Goal: Information Seeking & Learning: Learn about a topic

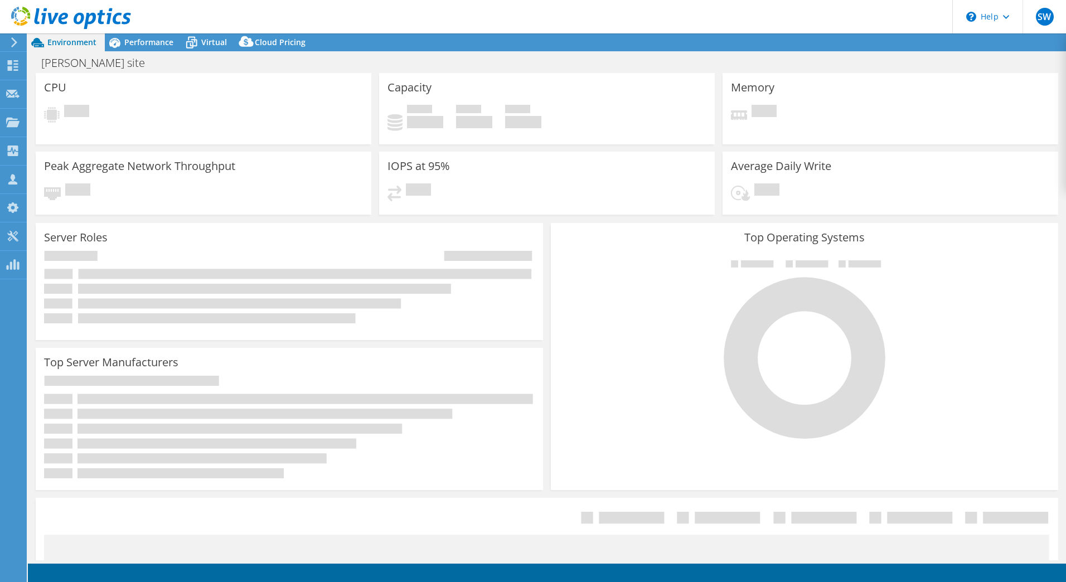
select select "USD"
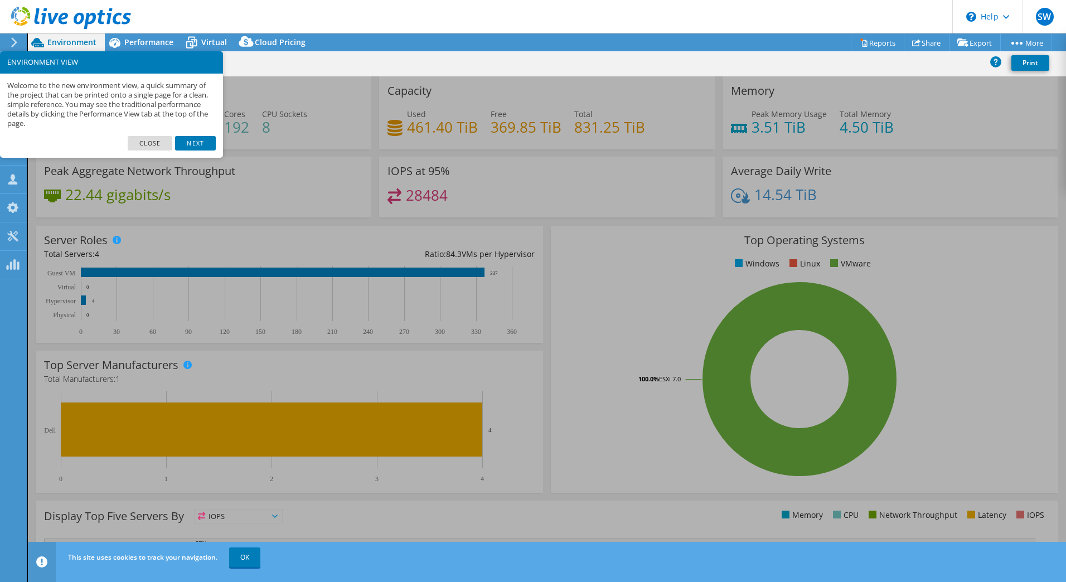
click at [195, 147] on link "Next" at bounding box center [195, 143] width 40 height 14
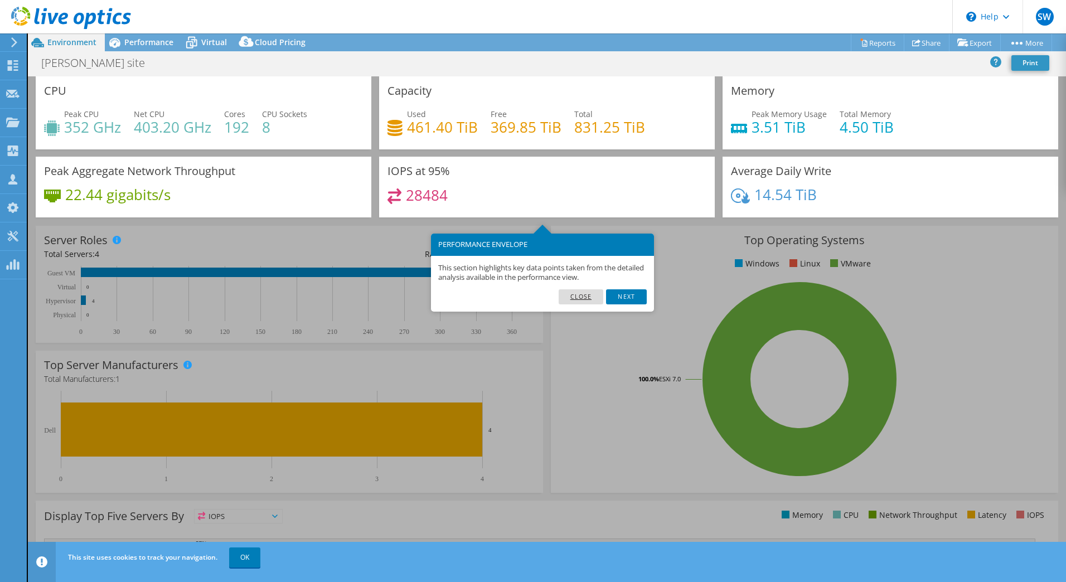
click at [576, 294] on link "Close" at bounding box center [581, 296] width 45 height 14
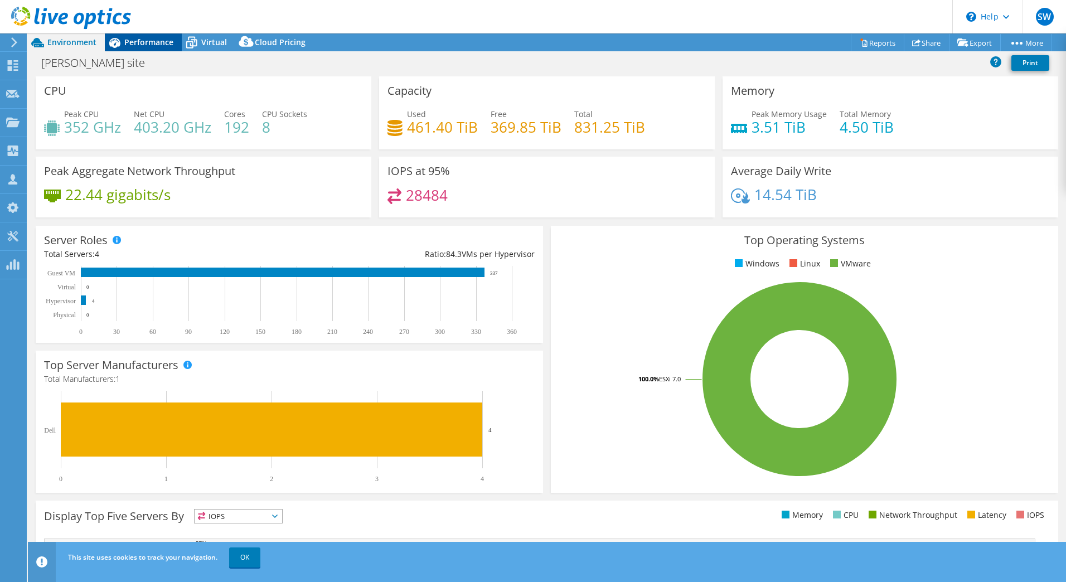
click at [153, 38] on span "Performance" at bounding box center [148, 42] width 49 height 11
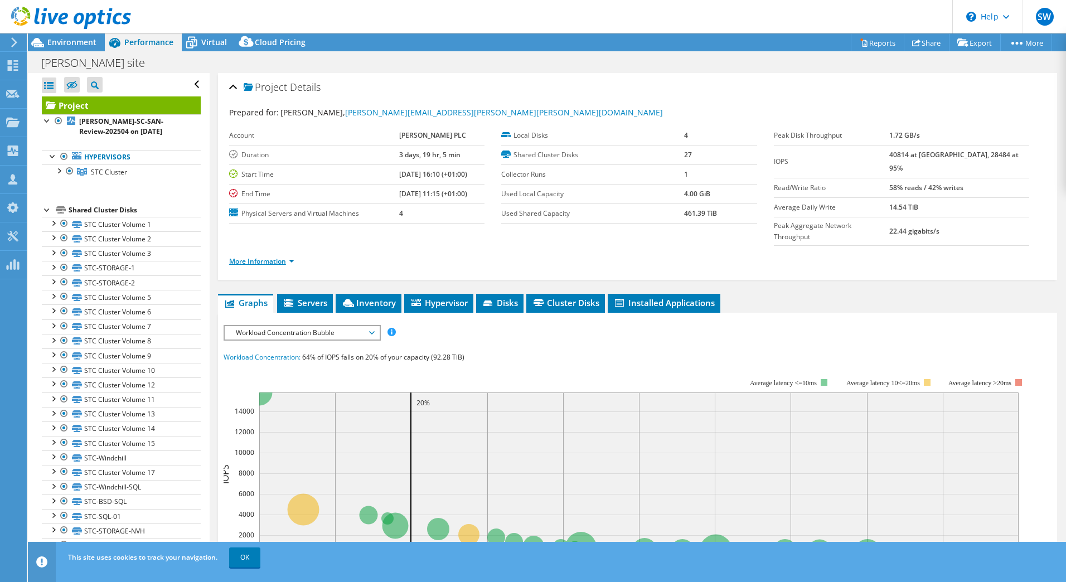
click at [275, 256] on link "More Information" at bounding box center [261, 260] width 65 height 9
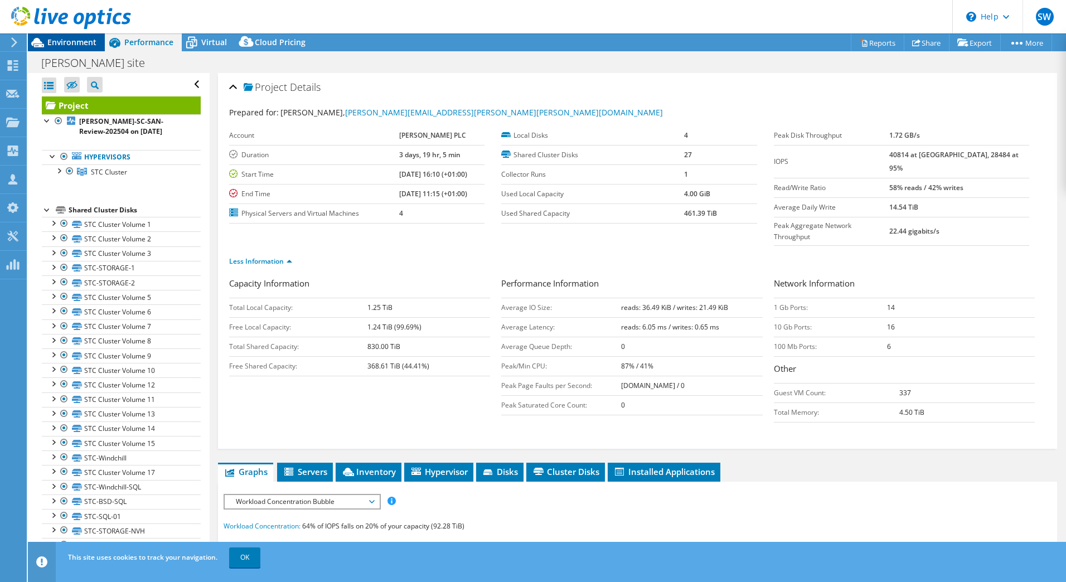
click at [58, 47] on div "Environment" at bounding box center [66, 42] width 77 height 18
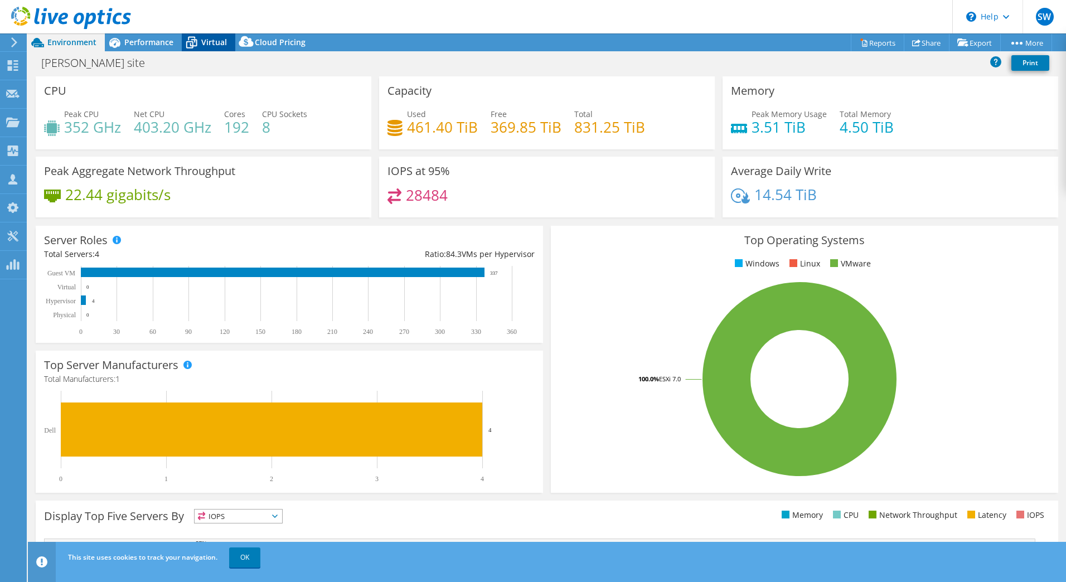
click at [200, 44] on icon at bounding box center [192, 43] width 20 height 20
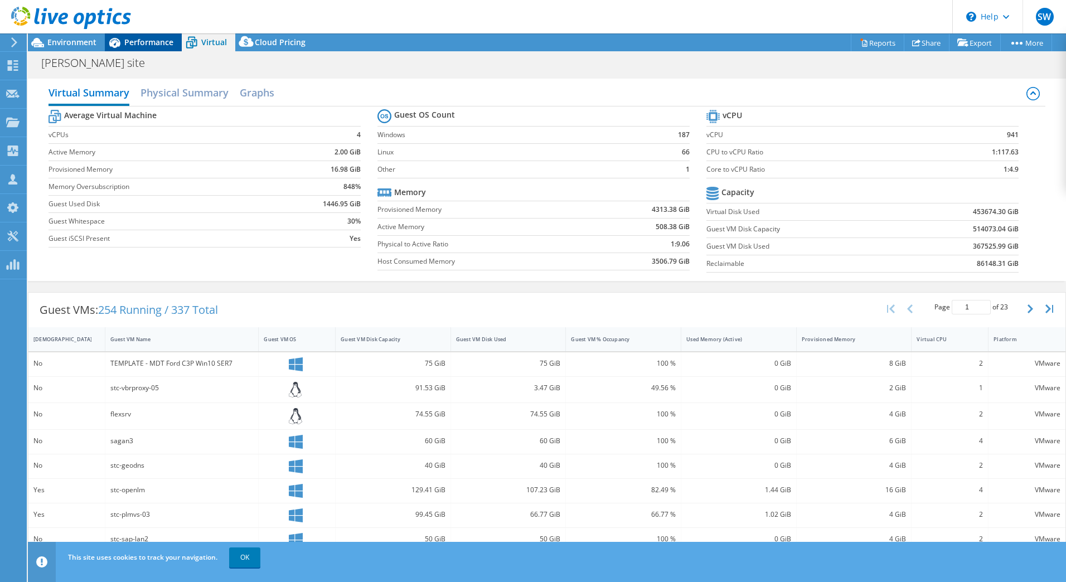
click at [147, 36] on div "Performance" at bounding box center [143, 42] width 77 height 18
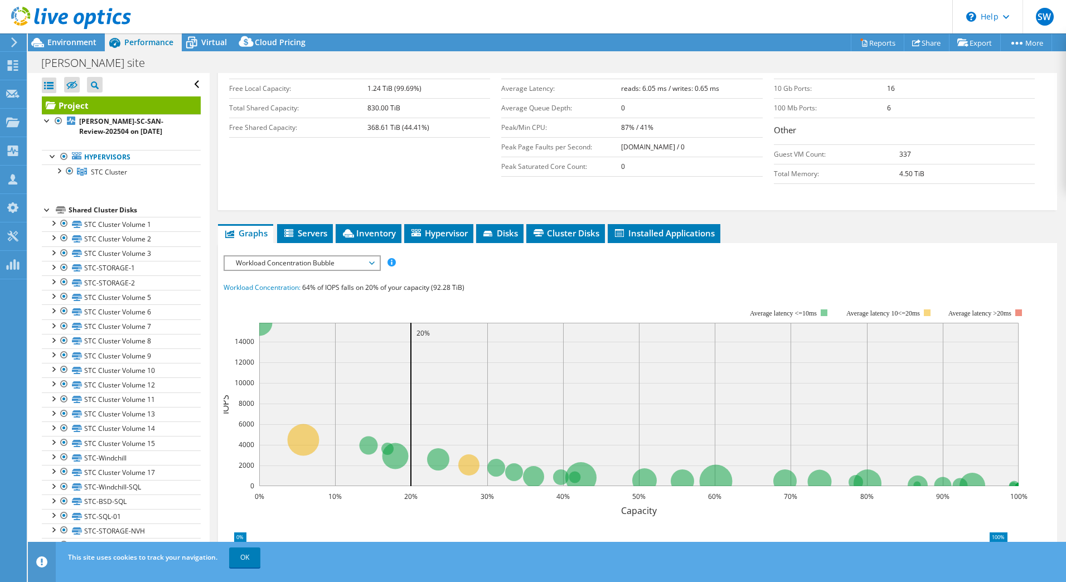
scroll to position [279, 0]
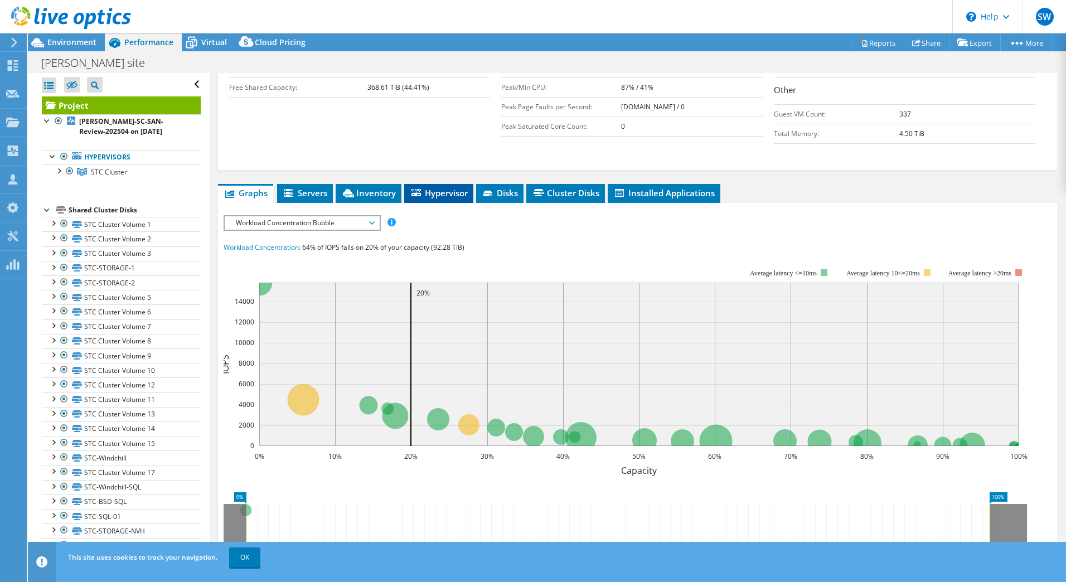
click at [445, 187] on span "Hypervisor" at bounding box center [439, 192] width 58 height 11
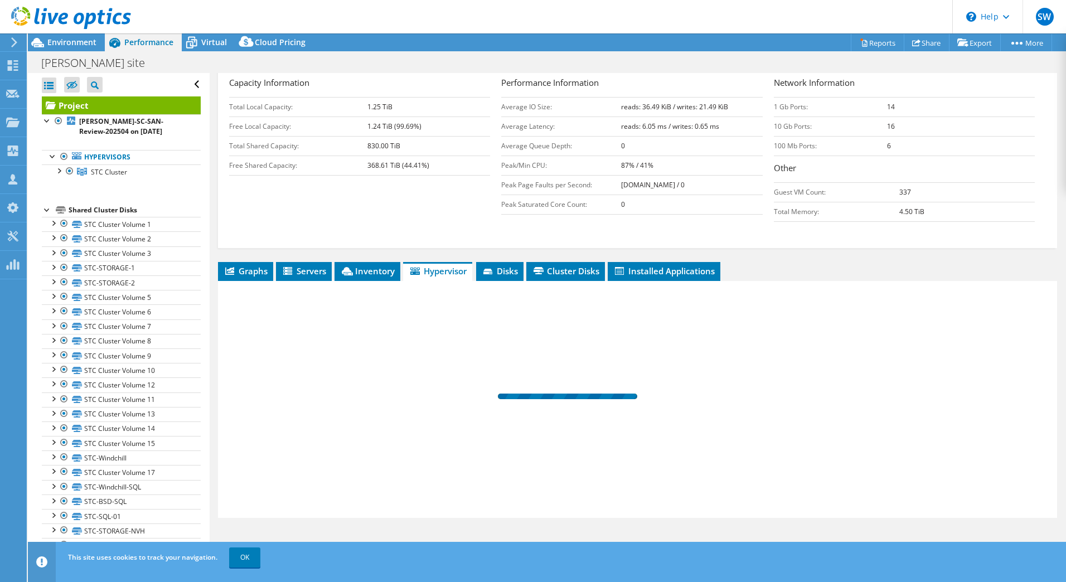
scroll to position [178, 0]
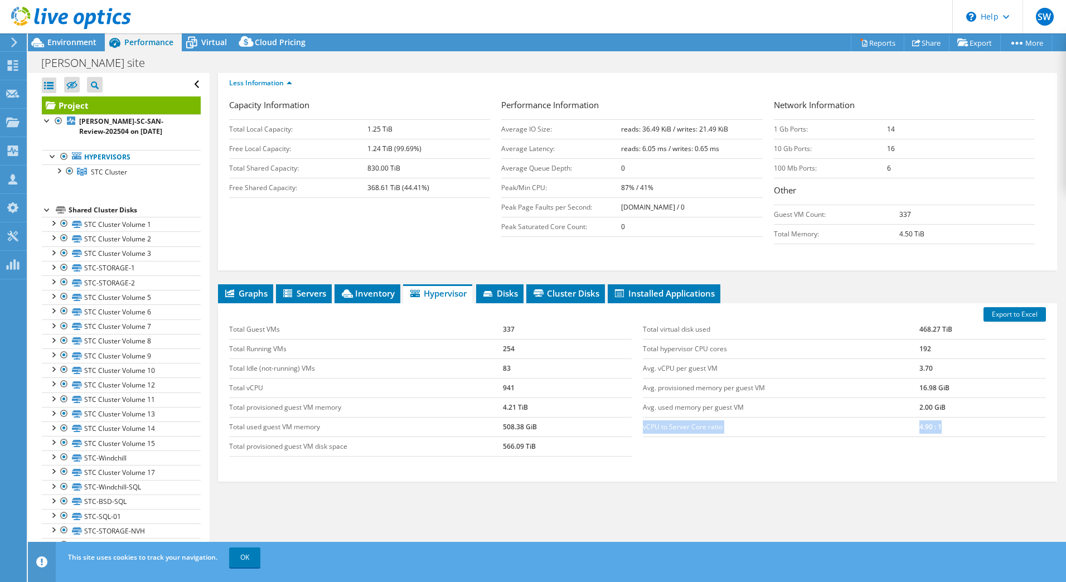
drag, startPoint x: 642, startPoint y: 408, endPoint x: 959, endPoint y: 407, distance: 317.2
click at [959, 417] on tr "vCPU to Server Core ratio 4.90 : 1" at bounding box center [844, 427] width 403 height 20
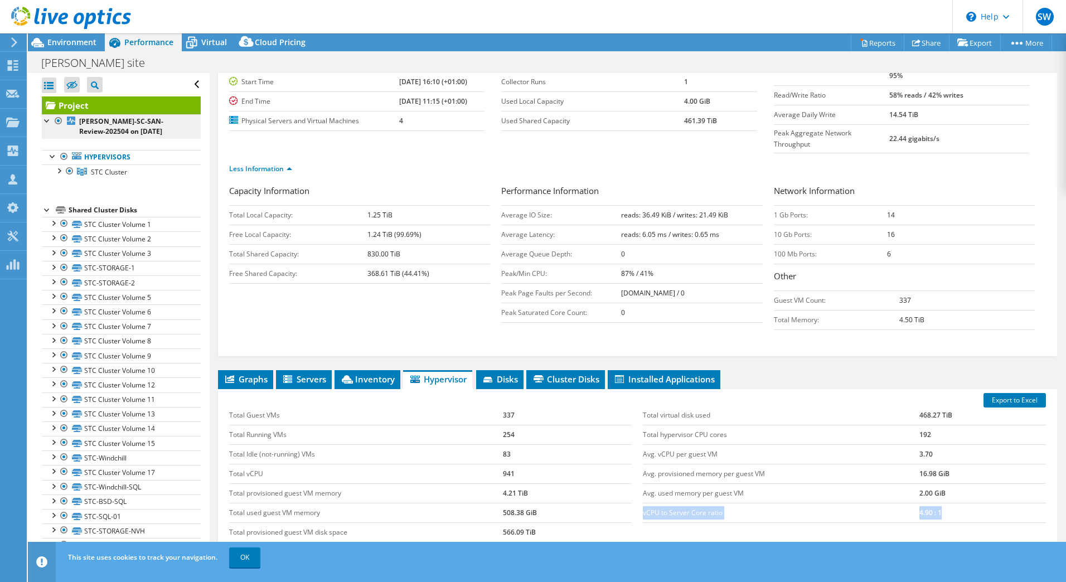
scroll to position [0, 0]
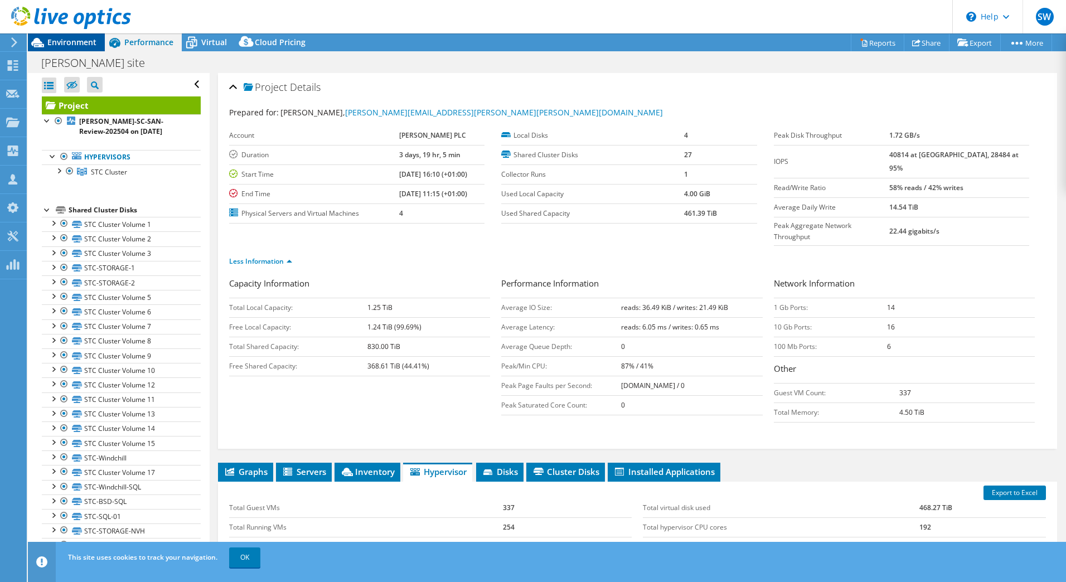
click at [71, 37] on span "Environment" at bounding box center [71, 42] width 49 height 11
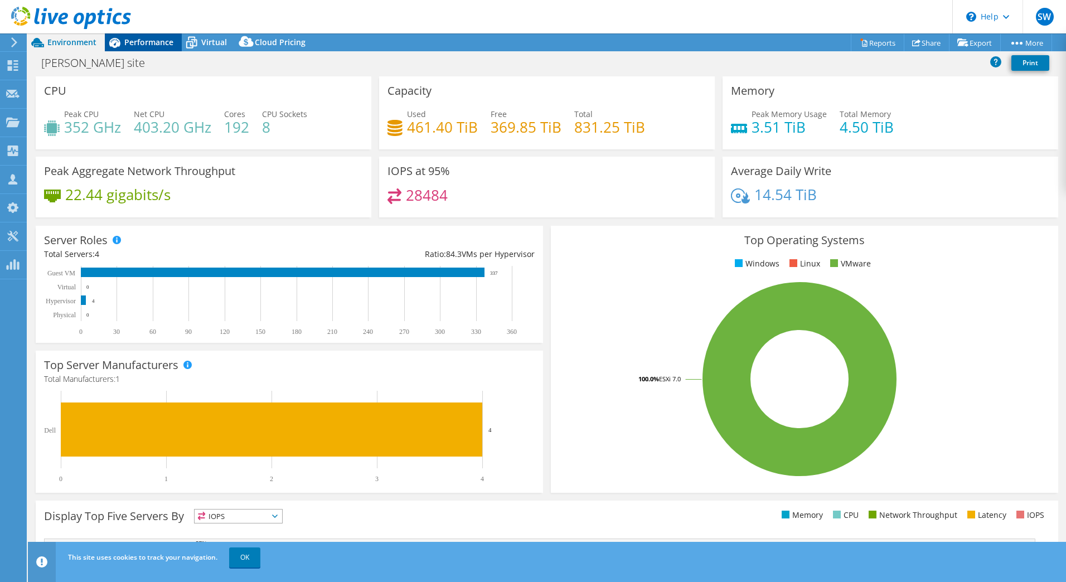
click at [130, 38] on span "Performance" at bounding box center [148, 42] width 49 height 11
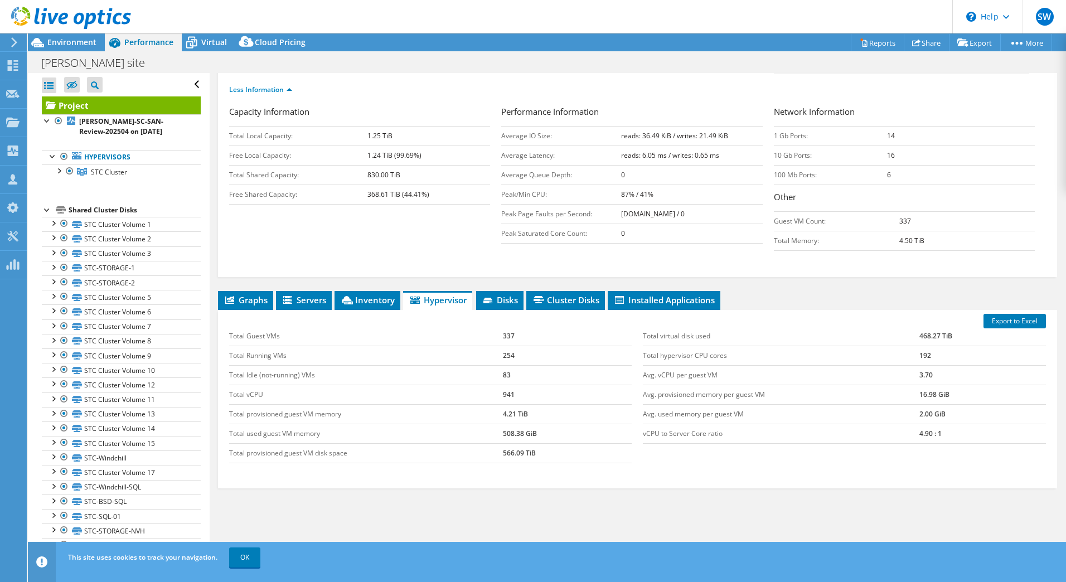
scroll to position [178, 0]
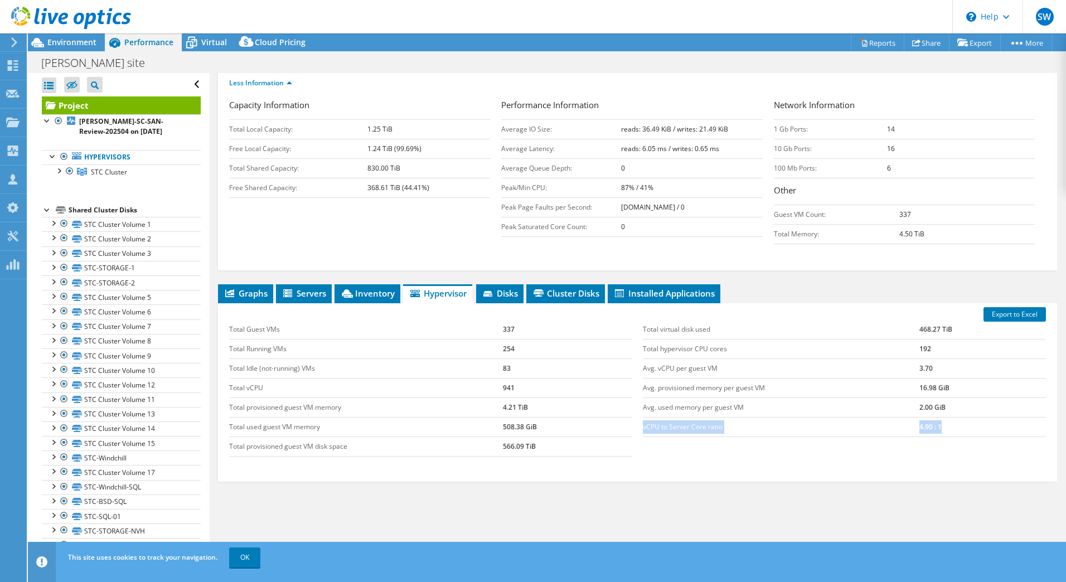
drag, startPoint x: 954, startPoint y: 409, endPoint x: 639, endPoint y: 404, distance: 315.6
click at [643, 417] on tr "vCPU to Server Core ratio 4.90 : 1" at bounding box center [844, 427] width 403 height 20
drag, startPoint x: 534, startPoint y: 388, endPoint x: 495, endPoint y: 389, distance: 39.6
click at [495, 398] on tr "Total provisioned guest VM memory 4.21 TiB" at bounding box center [430, 408] width 403 height 20
click at [76, 37] on div at bounding box center [65, 18] width 131 height 37
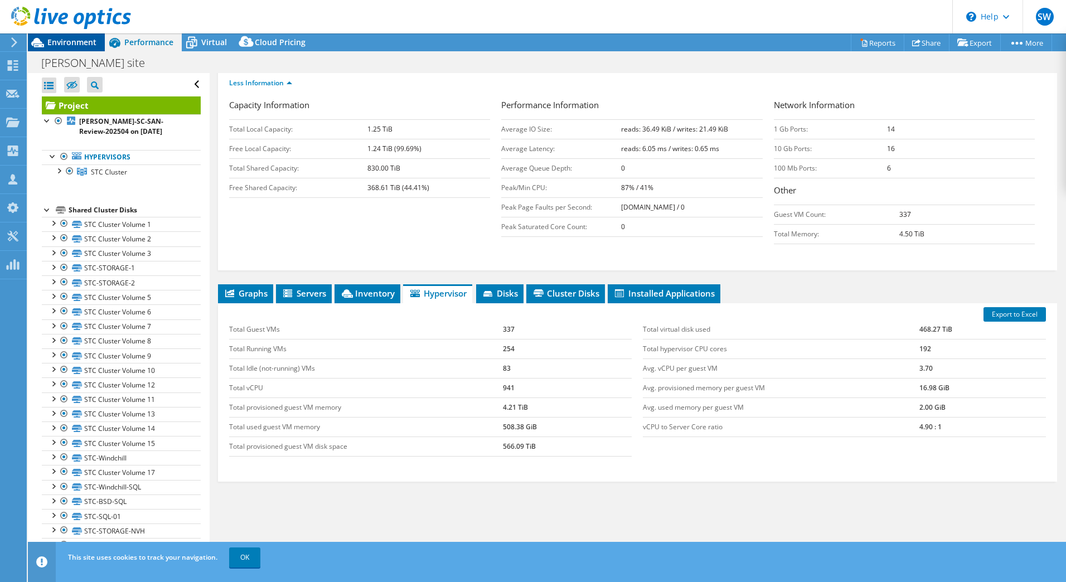
click at [83, 43] on span "Environment" at bounding box center [71, 42] width 49 height 11
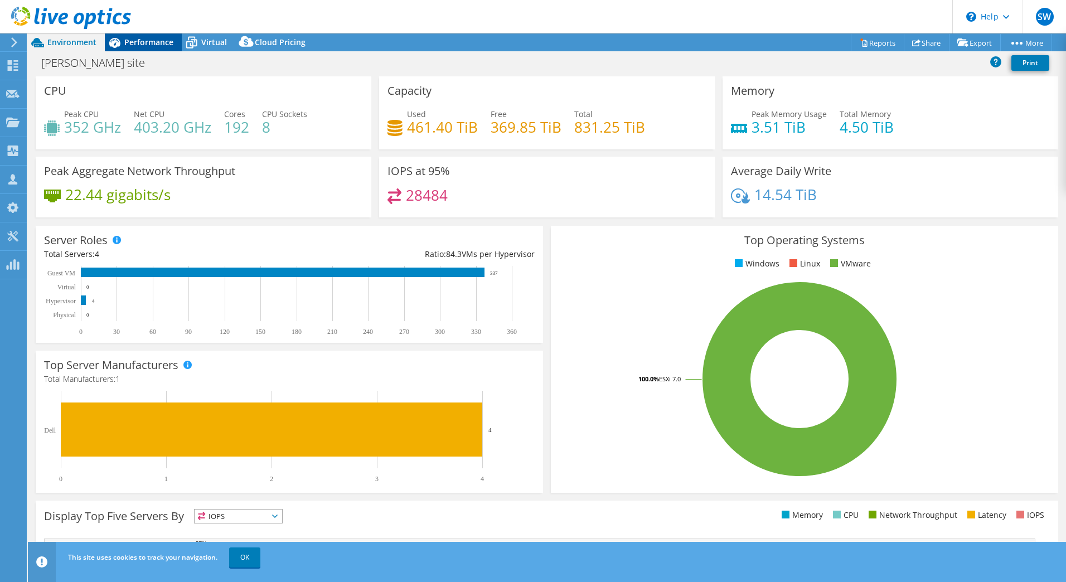
click at [136, 47] on div "Performance" at bounding box center [143, 42] width 77 height 18
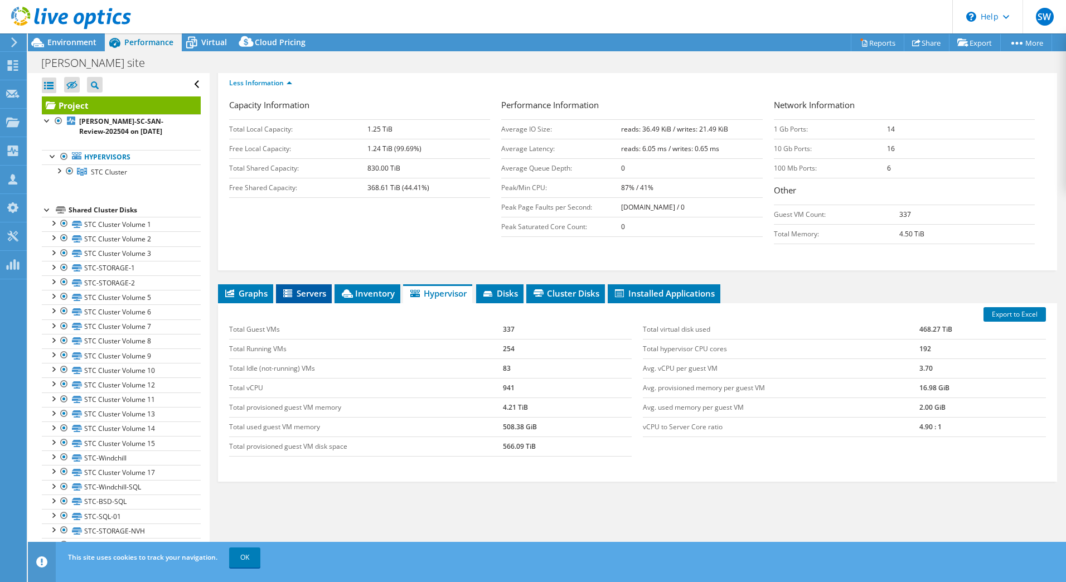
click at [302, 288] on span "Servers" at bounding box center [304, 293] width 45 height 11
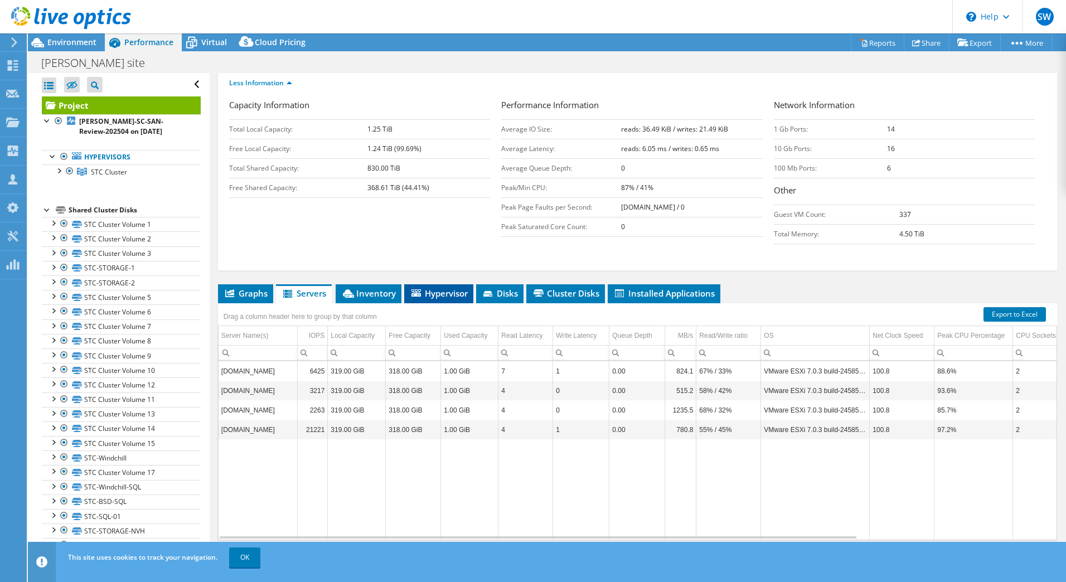
click at [445, 288] on span "Hypervisor" at bounding box center [439, 293] width 58 height 11
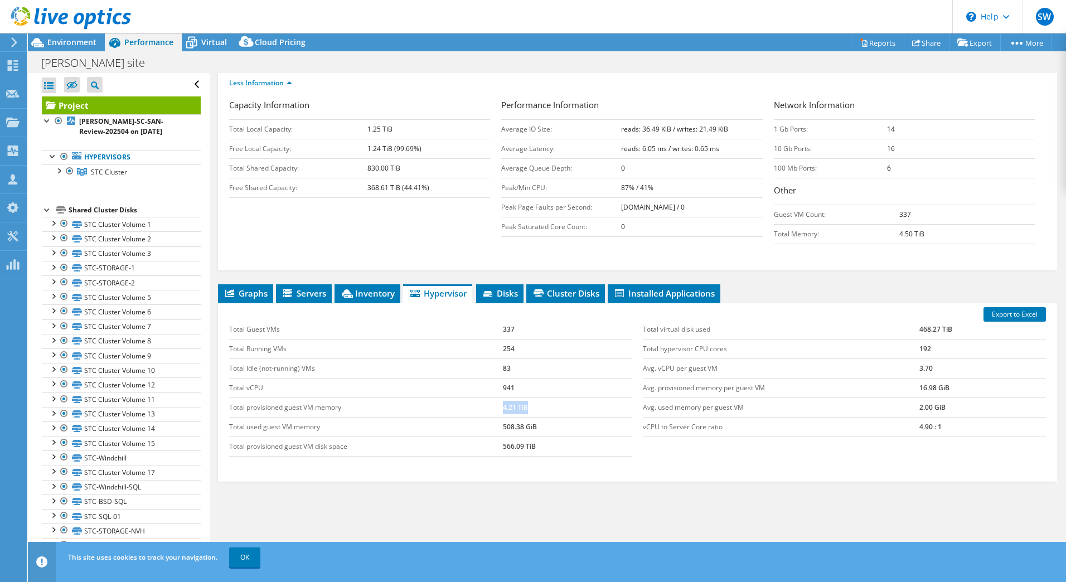
drag, startPoint x: 547, startPoint y: 391, endPoint x: 495, endPoint y: 393, distance: 52.4
click at [495, 398] on tr "Total provisioned guest VM memory 4.21 TiB" at bounding box center [430, 408] width 403 height 20
click at [366, 288] on span "Inventory" at bounding box center [367, 293] width 55 height 11
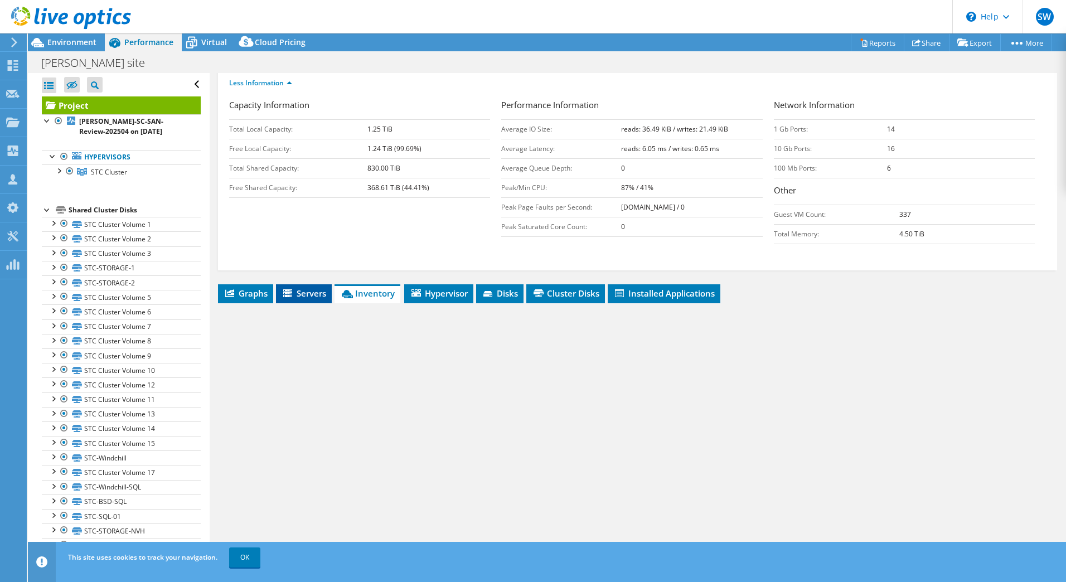
click at [295, 288] on span "Servers" at bounding box center [304, 293] width 45 height 11
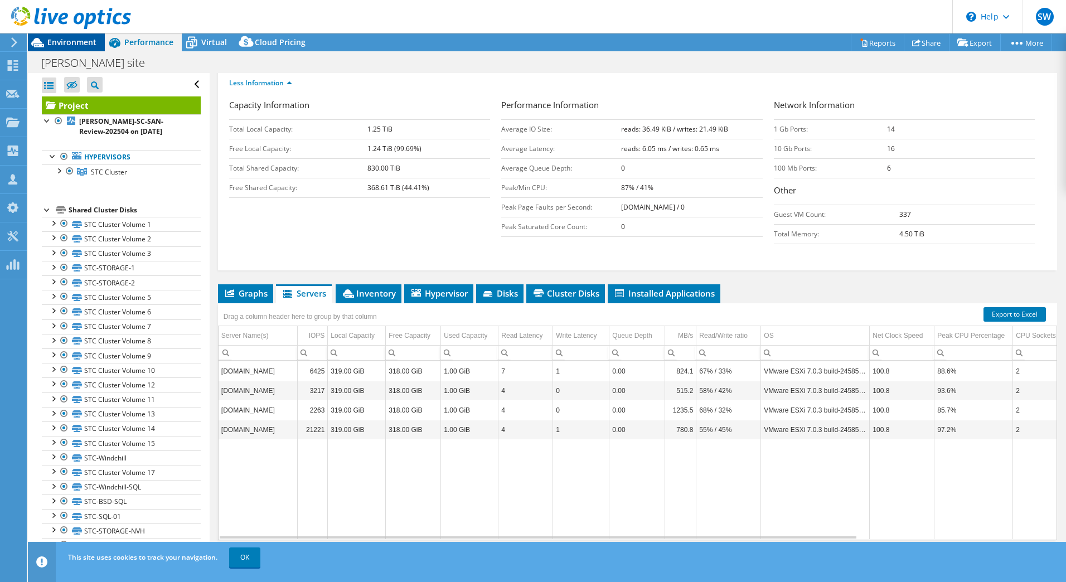
click at [73, 39] on span "Environment" at bounding box center [71, 42] width 49 height 11
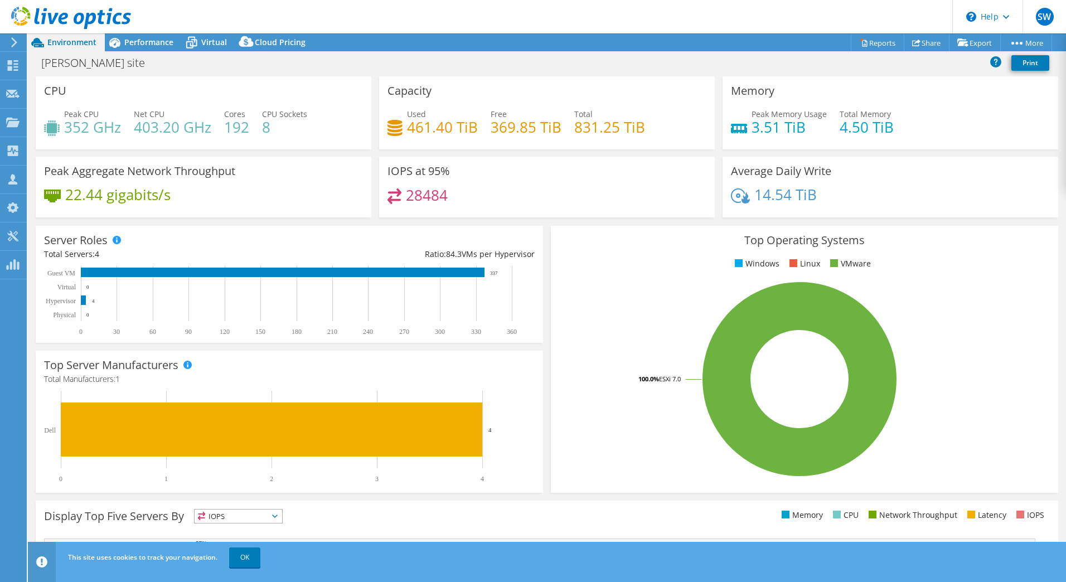
click at [534, 133] on h4 "369.85 TiB" at bounding box center [526, 127] width 71 height 12
click at [160, 43] on span "Performance" at bounding box center [148, 42] width 49 height 11
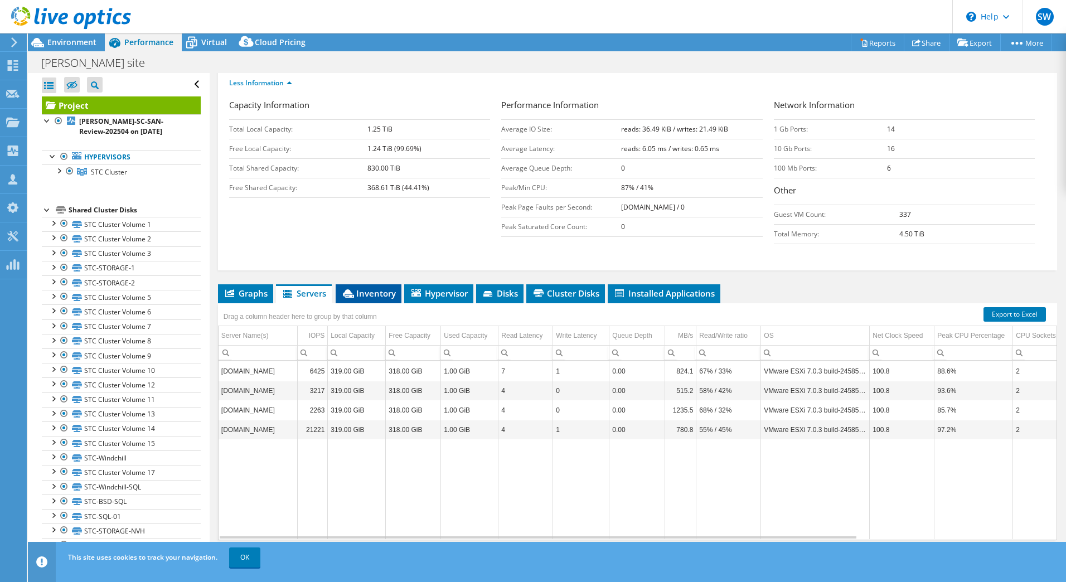
click at [384, 288] on span "Inventory" at bounding box center [368, 293] width 55 height 11
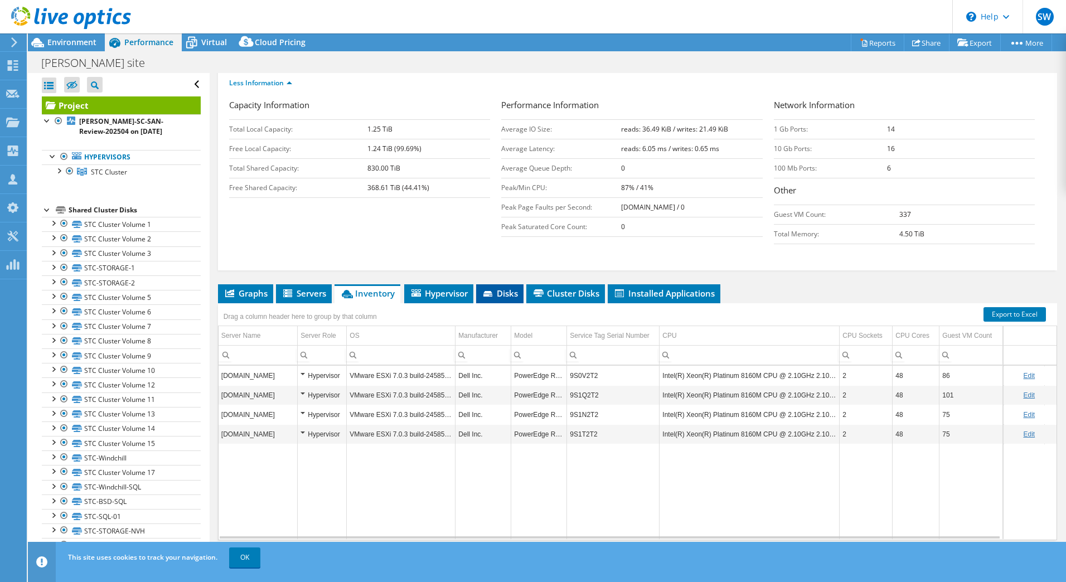
click at [502, 288] on span "Disks" at bounding box center [500, 293] width 36 height 11
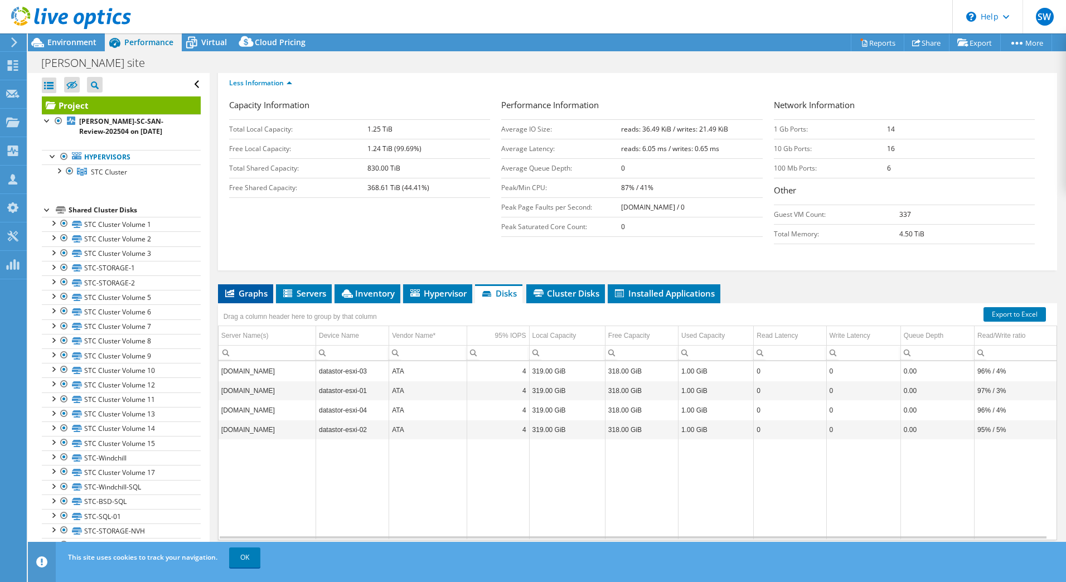
click at [247, 284] on li "Graphs" at bounding box center [245, 293] width 55 height 19
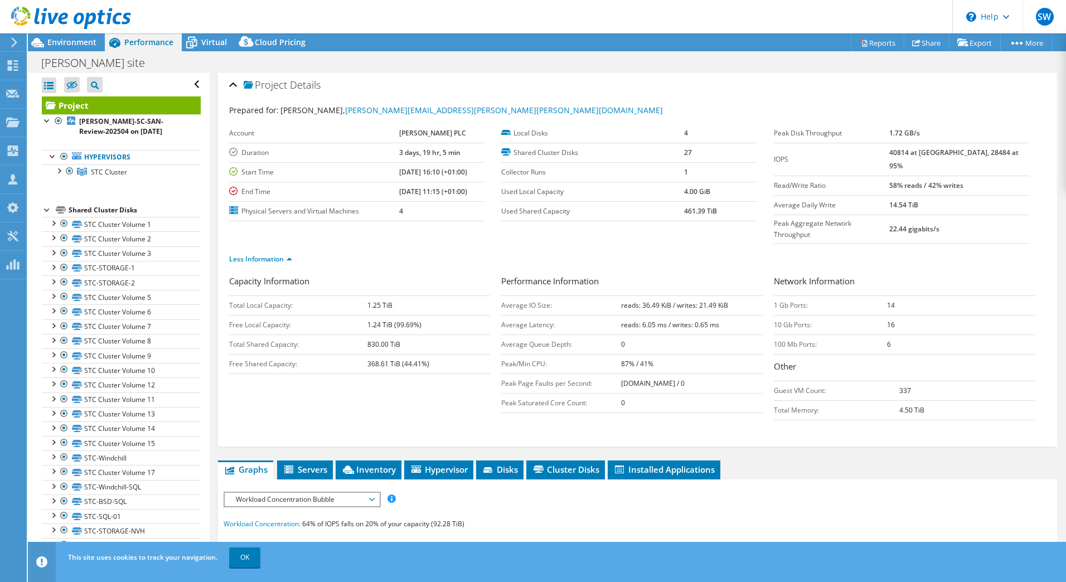
scroll to position [0, 0]
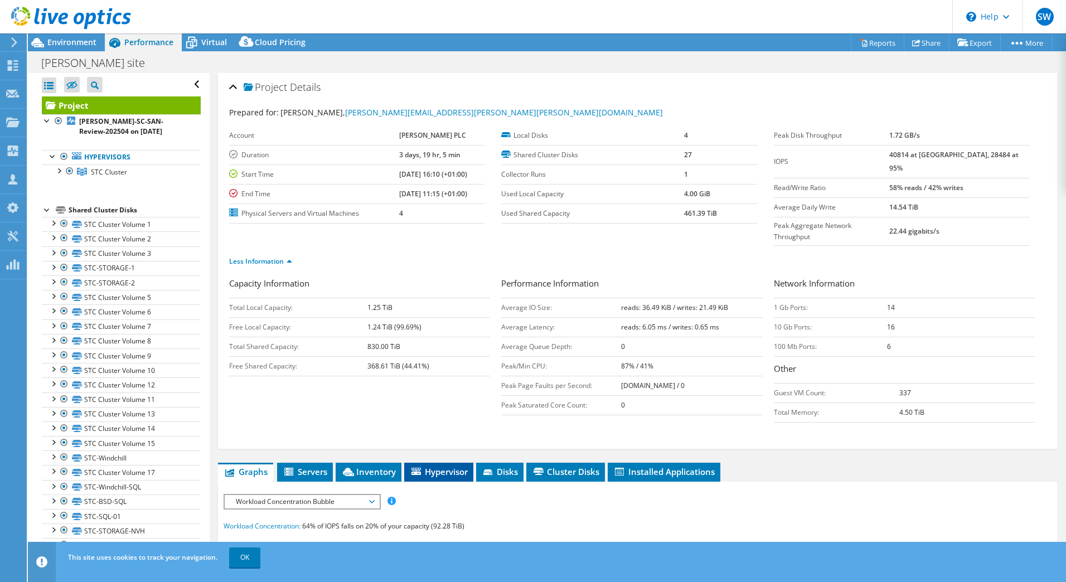
click at [453, 466] on span "Hypervisor" at bounding box center [439, 471] width 58 height 11
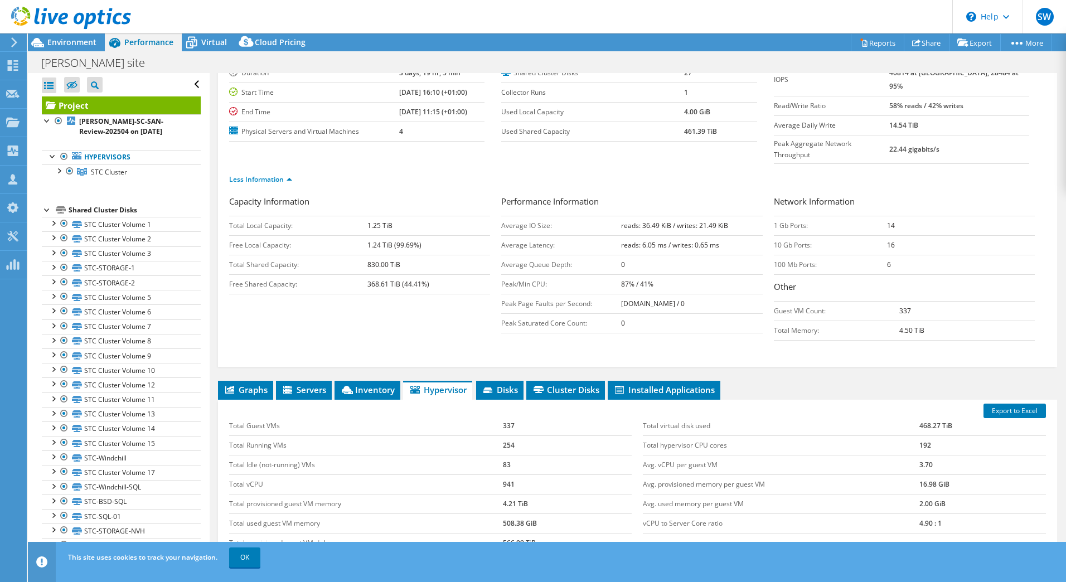
scroll to position [178, 0]
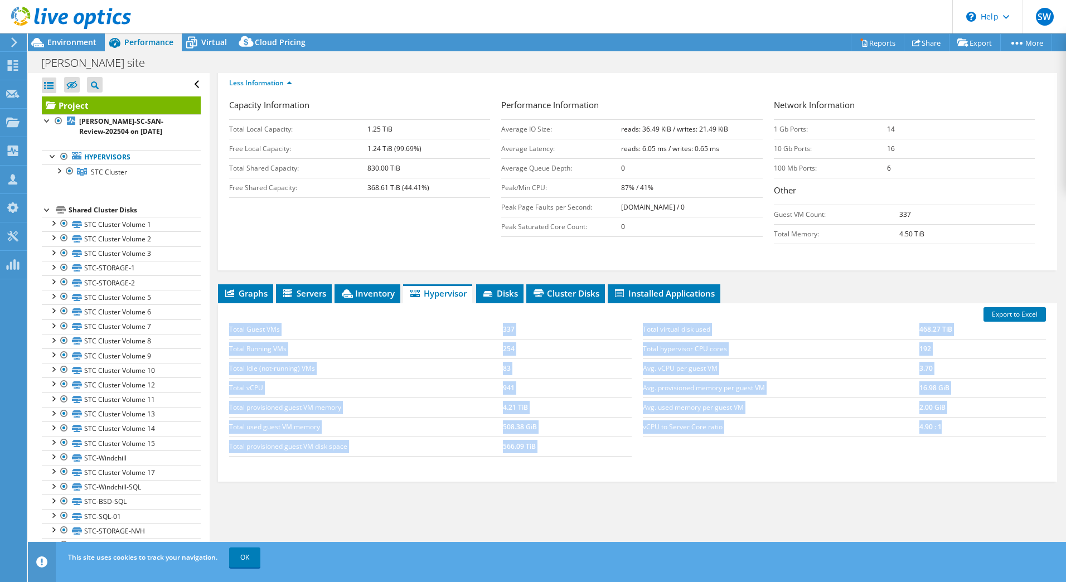
drag, startPoint x: 949, startPoint y: 411, endPoint x: 225, endPoint y: 301, distance: 733.1
click at [225, 309] on div "Total Guest VMs 337 Total Running VMs 254 Total Idle (not-running) VMs 83 Total…" at bounding box center [638, 388] width 828 height 159
click at [598, 439] on div "Total Guest VMs 337 Total Running VMs 254 Total Idle (not-running) VMs 83 Total…" at bounding box center [431, 388] width 414 height 159
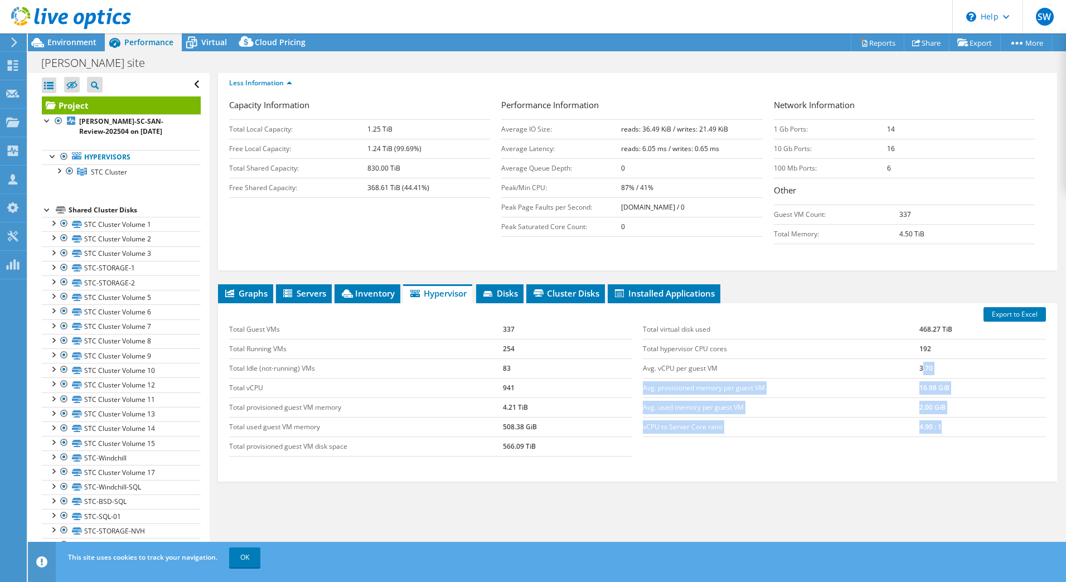
drag, startPoint x: 942, startPoint y: 399, endPoint x: 917, endPoint y: 353, distance: 52.6
click at [917, 353] on tbody "Total virtual disk used 468.27 TiB Total hypervisor CPU cores 192 Avg. vCPU per…" at bounding box center [844, 378] width 403 height 117
drag, startPoint x: 917, startPoint y: 353, endPoint x: 867, endPoint y: 372, distance: 53.3
click at [867, 378] on td "Avg. provisioned memory per guest VM" at bounding box center [781, 388] width 277 height 20
drag, startPoint x: 951, startPoint y: 380, endPoint x: 903, endPoint y: 387, distance: 47.9
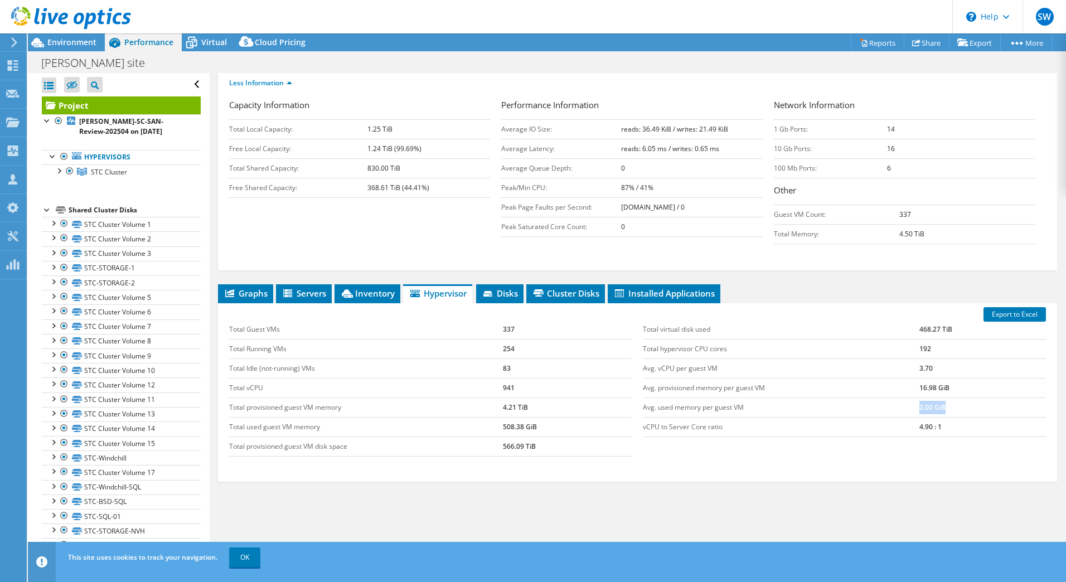
click at [903, 398] on tr "Avg. used memory per guest VM 2.00 GiB" at bounding box center [844, 408] width 403 height 20
drag, startPoint x: 903, startPoint y: 387, endPoint x: 844, endPoint y: 393, distance: 59.9
click at [844, 398] on td "Avg. used memory per guest VM" at bounding box center [781, 408] width 277 height 20
drag, startPoint x: 951, startPoint y: 371, endPoint x: 909, endPoint y: 367, distance: 41.4
click at [909, 378] on tr "Avg. provisioned memory per guest VM 16.98 GiB" at bounding box center [844, 388] width 403 height 20
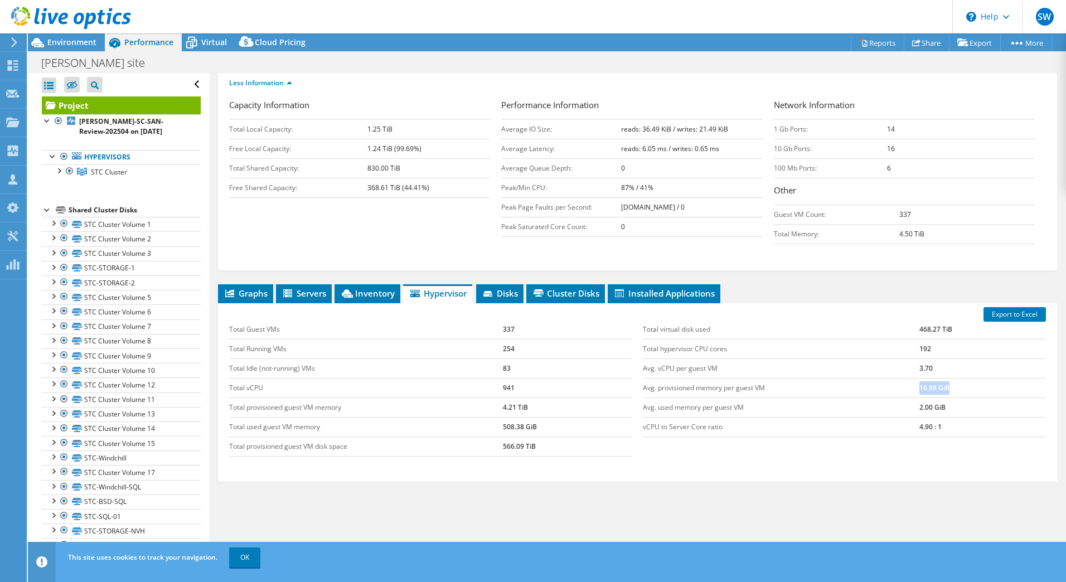
drag, startPoint x: 909, startPoint y: 367, endPoint x: 822, endPoint y: 367, distance: 87.5
click at [822, 378] on td "Avg. provisioned memory per guest VM" at bounding box center [781, 388] width 277 height 20
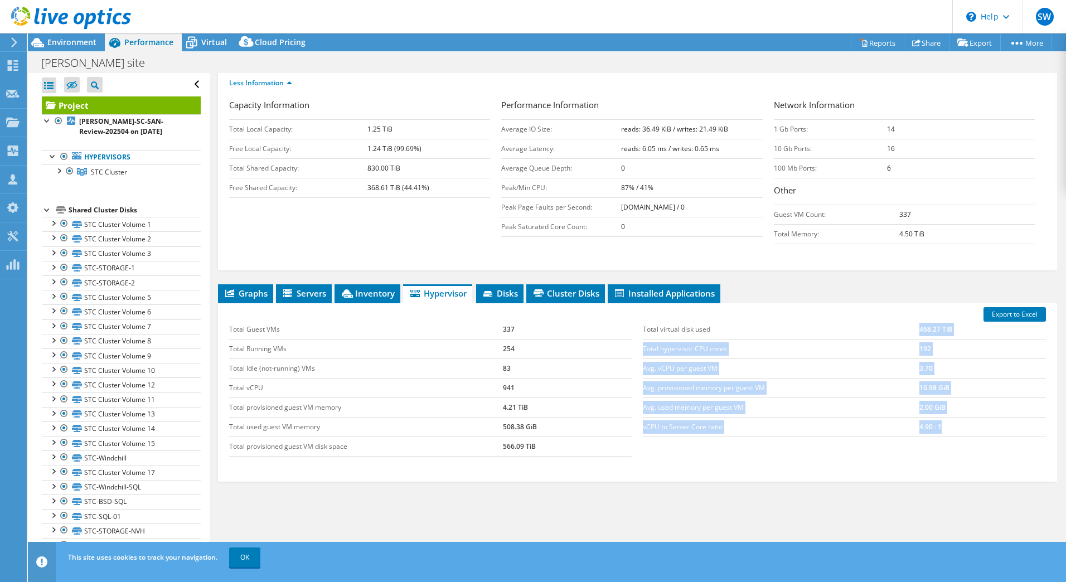
drag, startPoint x: 891, startPoint y: 299, endPoint x: 950, endPoint y: 405, distance: 120.8
click at [950, 405] on tbody "Total virtual disk used 468.27 TiB Total hypervisor CPU cores 192 Avg. vCPU per…" at bounding box center [844, 378] width 403 height 117
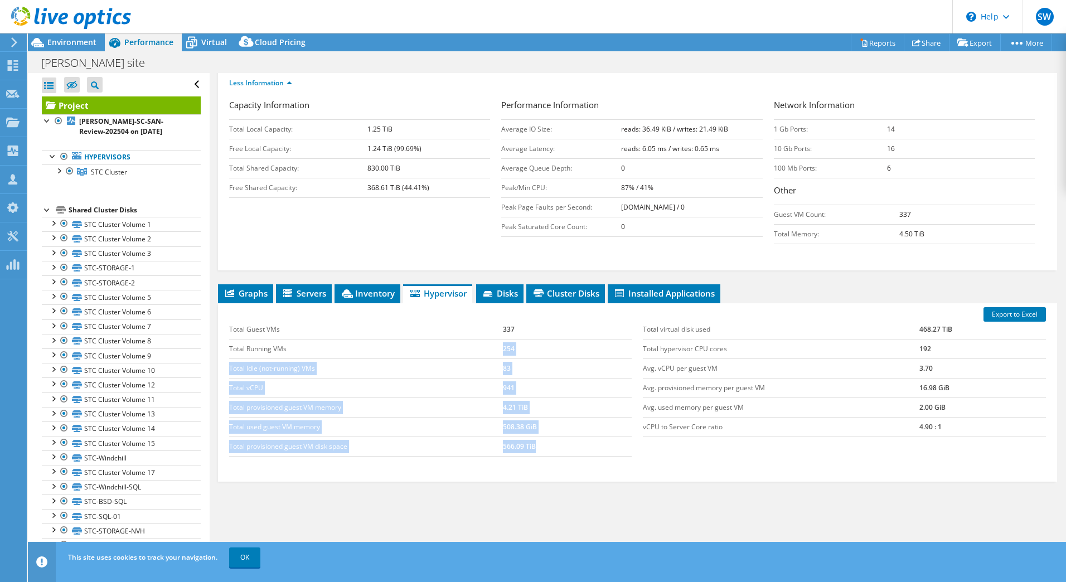
drag, startPoint x: 558, startPoint y: 431, endPoint x: 500, endPoint y: 323, distance: 122.7
click at [500, 325] on tbody "Total Guest VMs 337 Total Running VMs 254 Total Idle (not-running) VMs 83 Total…" at bounding box center [430, 388] width 403 height 137
drag, startPoint x: 500, startPoint y: 323, endPoint x: 546, endPoint y: 404, distance: 93.1
click at [546, 417] on td "508.38 GiB" at bounding box center [567, 427] width 129 height 20
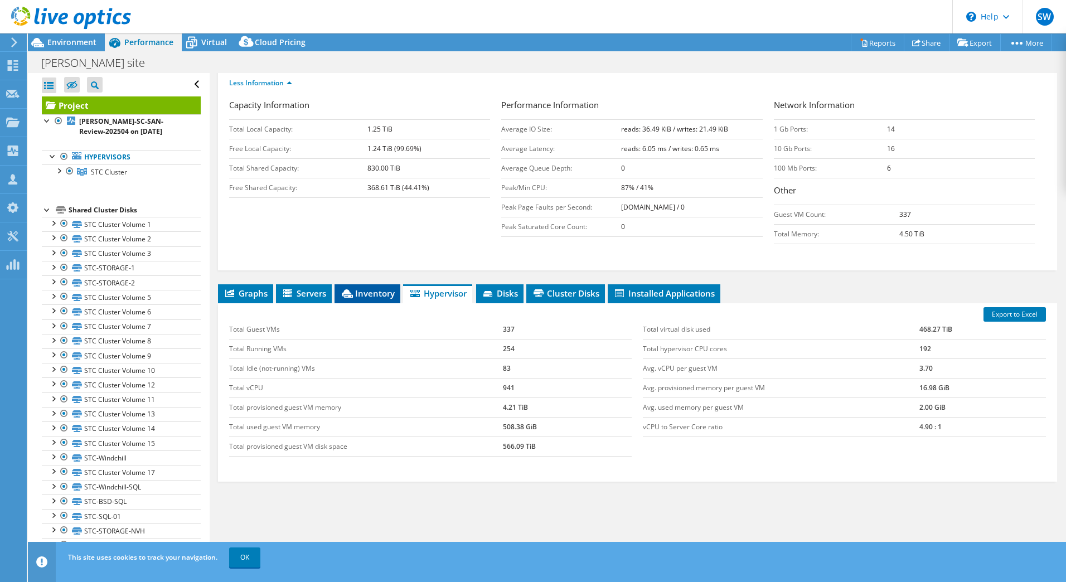
click at [343, 284] on li "Inventory" at bounding box center [368, 293] width 66 height 19
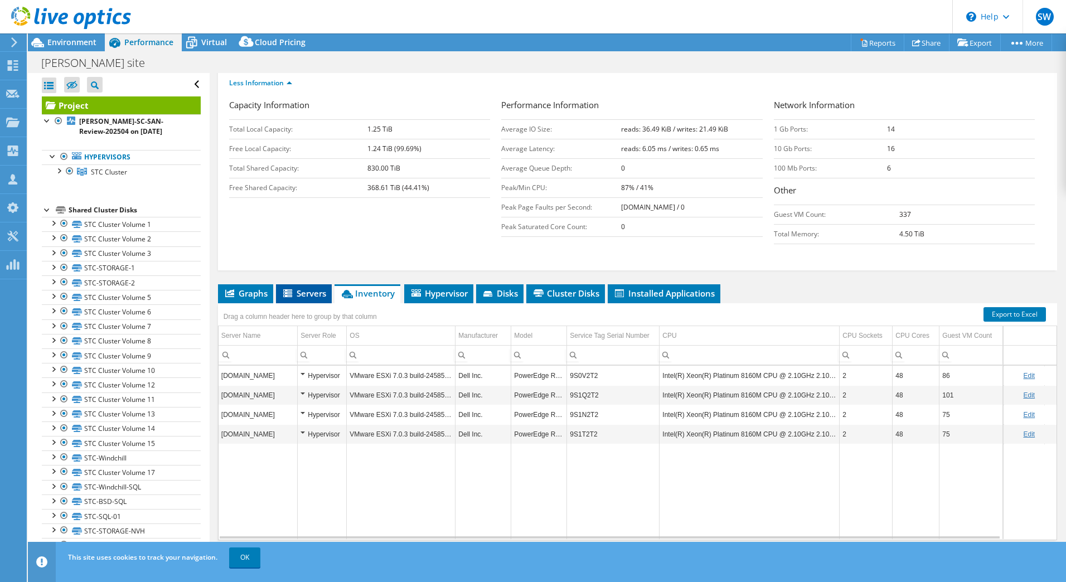
click at [311, 288] on span "Servers" at bounding box center [304, 293] width 45 height 11
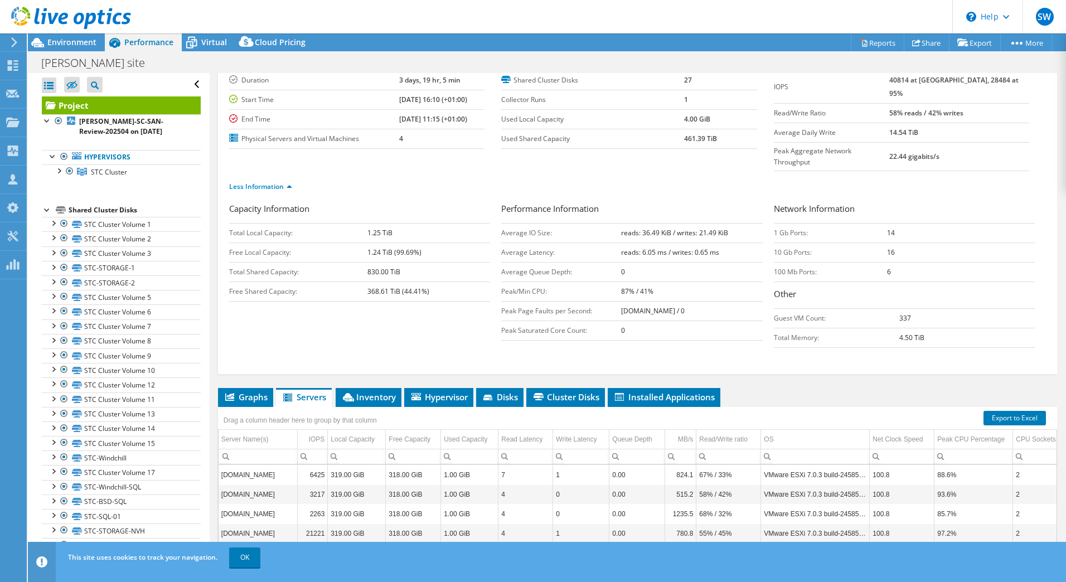
scroll to position [67, 0]
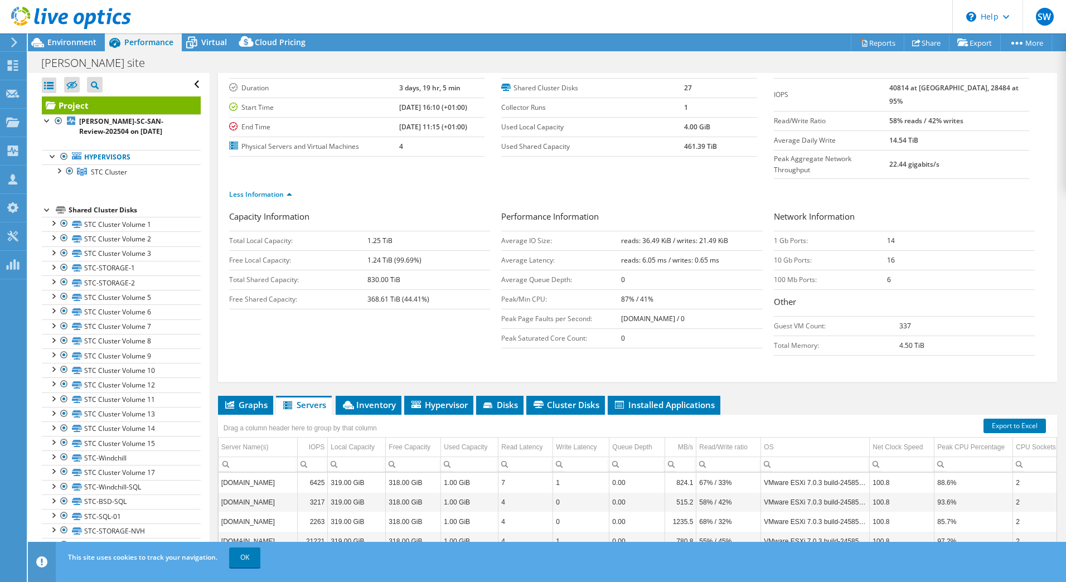
click at [464, 289] on td "368.61 TiB (44.41%)" at bounding box center [428, 299] width 123 height 20
drag, startPoint x: 434, startPoint y: 273, endPoint x: 386, endPoint y: 259, distance: 49.9
click at [430, 289] on td "368.61 TiB (44.41%)" at bounding box center [428, 299] width 123 height 20
drag, startPoint x: 386, startPoint y: 259, endPoint x: 367, endPoint y: 219, distance: 43.9
click at [367, 231] on tbody "Total Local Capacity: 1.25 TiB Free Local Capacity: 1.24 TiB (99.69%) Total Sha…" at bounding box center [359, 270] width 261 height 78
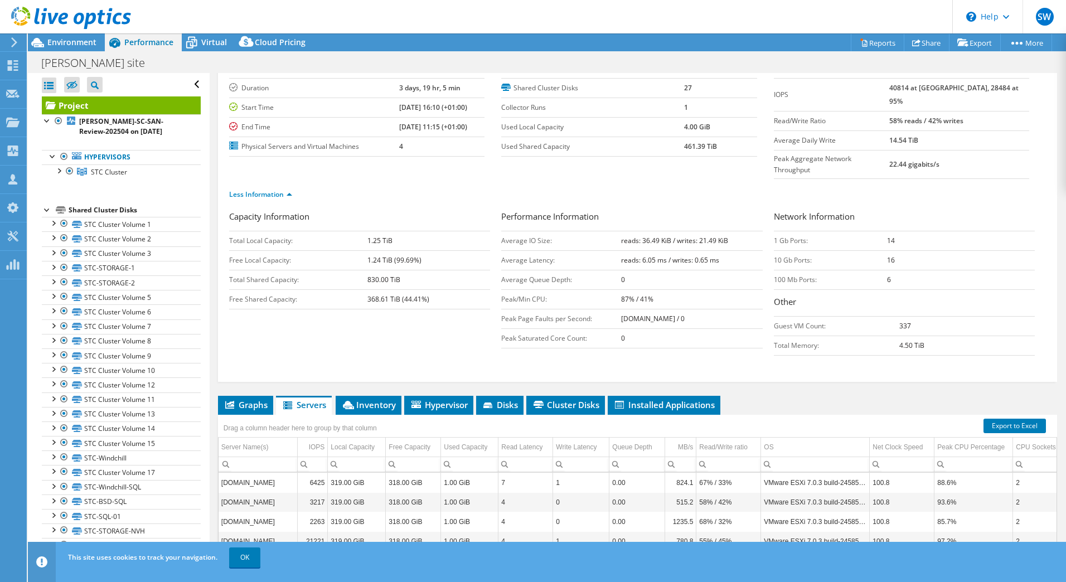
drag, startPoint x: 367, startPoint y: 219, endPoint x: 539, endPoint y: 305, distance: 192.5
click at [539, 309] on td "Peak Page Faults per Second:" at bounding box center [561, 319] width 120 height 20
drag, startPoint x: 934, startPoint y: 322, endPoint x: 912, endPoint y: 317, distance: 22.3
click at [923, 336] on td "4.50 TiB" at bounding box center [966, 346] width 135 height 20
drag, startPoint x: 887, startPoint y: 308, endPoint x: 889, endPoint y: 296, distance: 12.4
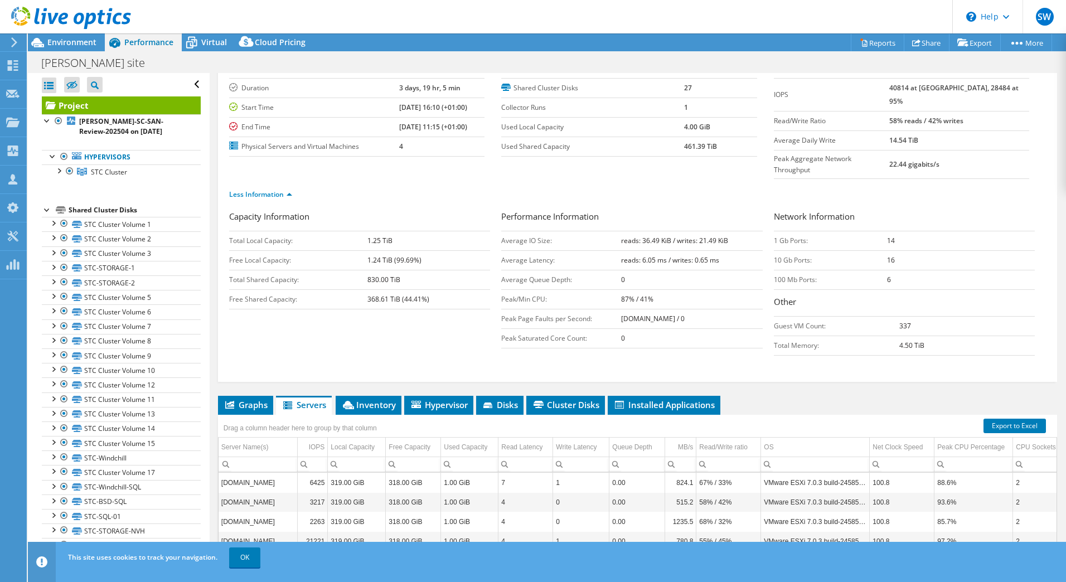
click at [889, 316] on tbody "Guest VM Count: 337 Total Memory: 4.50 TiB" at bounding box center [904, 335] width 261 height 39
drag, startPoint x: 889, startPoint y: 297, endPoint x: 921, endPoint y: 321, distance: 40.1
click at [921, 336] on td "4.50 TiB" at bounding box center [966, 346] width 135 height 20
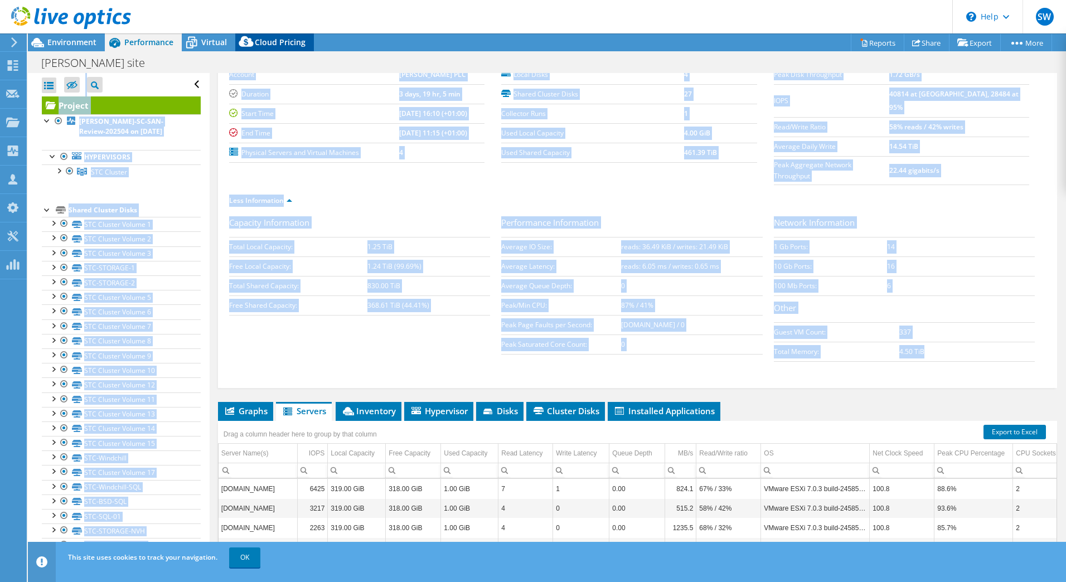
scroll to position [0, 0]
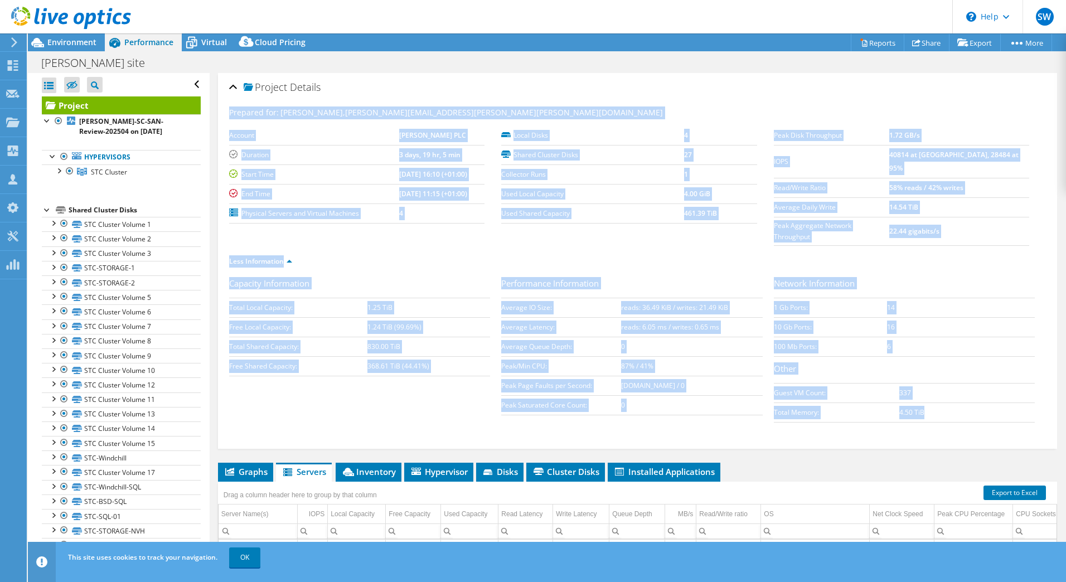
drag, startPoint x: 918, startPoint y: 325, endPoint x: 230, endPoint y: 100, distance: 724.5
click at [230, 100] on div "Prepared for: [PERSON_NAME], [PERSON_NAME][EMAIL_ADDRESS][PERSON_NAME][PERSON_N…" at bounding box center [637, 273] width 817 height 346
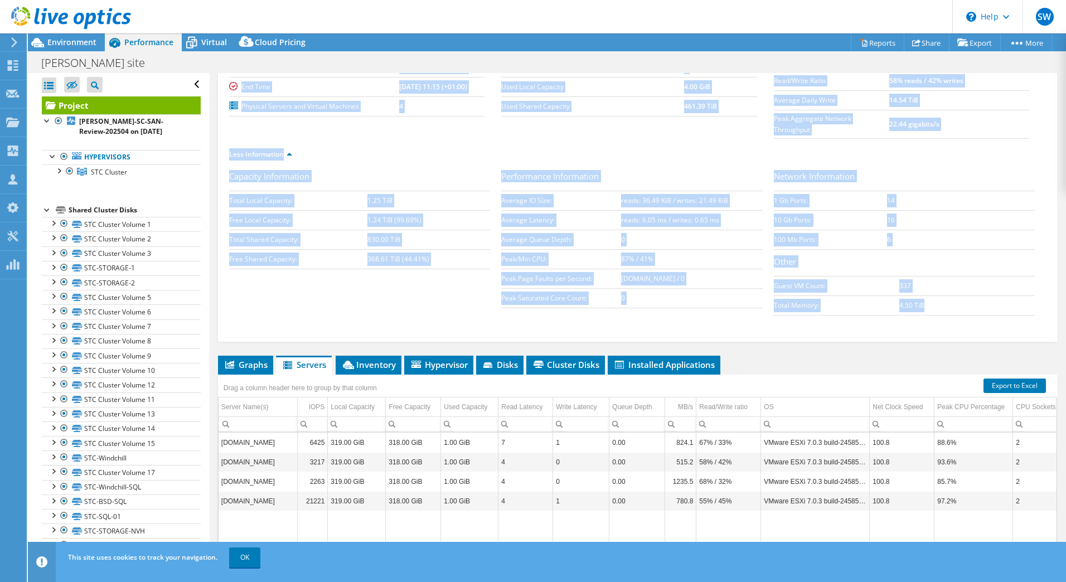
scroll to position [178, 0]
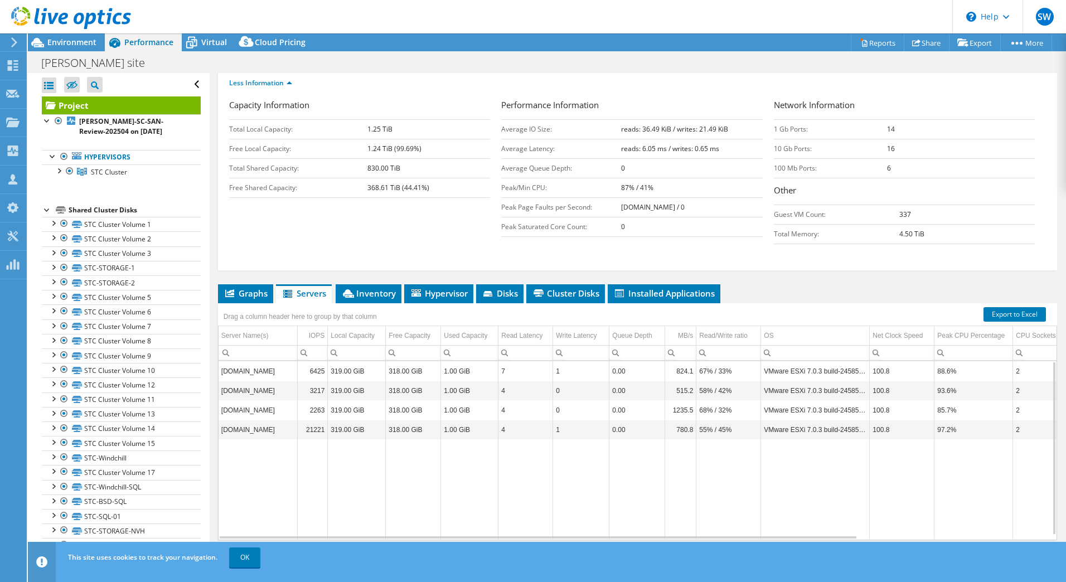
click at [302, 468] on td "Data grid" at bounding box center [313, 489] width 30 height 100
click at [250, 288] on span "Graphs" at bounding box center [246, 293] width 44 height 11
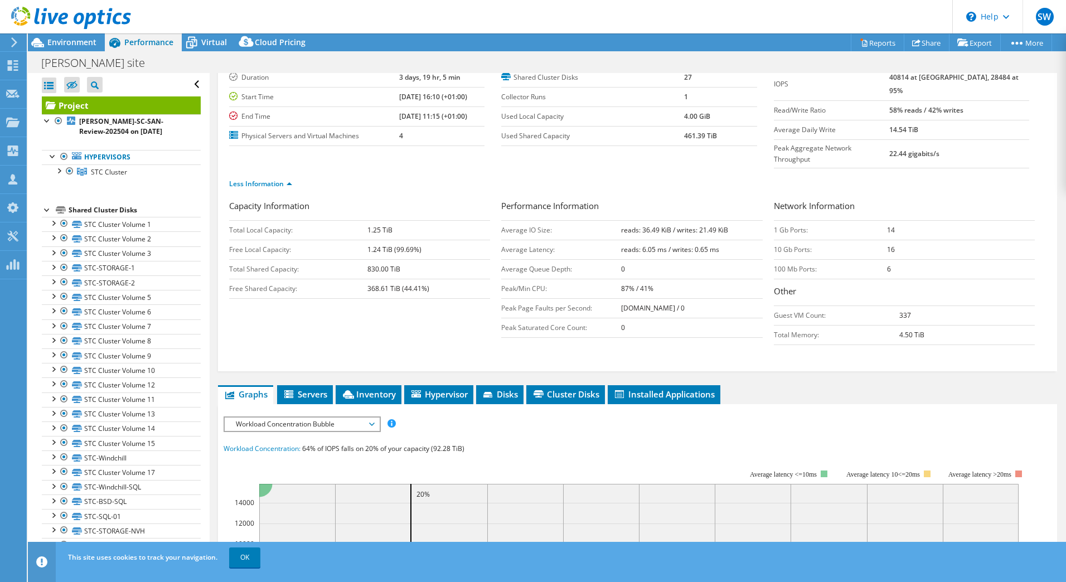
scroll to position [112, 0]
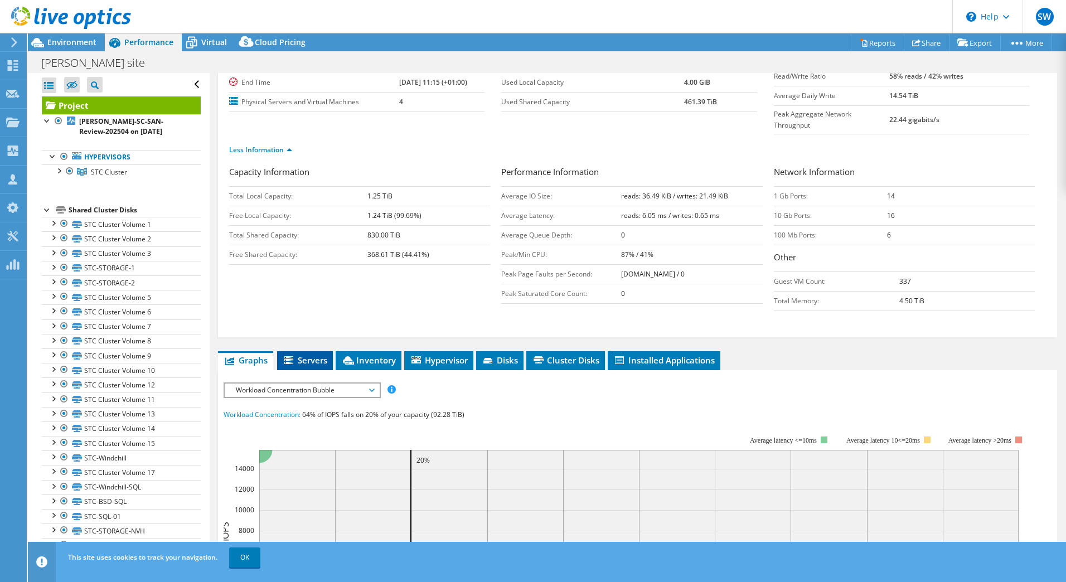
click at [311, 351] on li "Servers" at bounding box center [305, 360] width 56 height 19
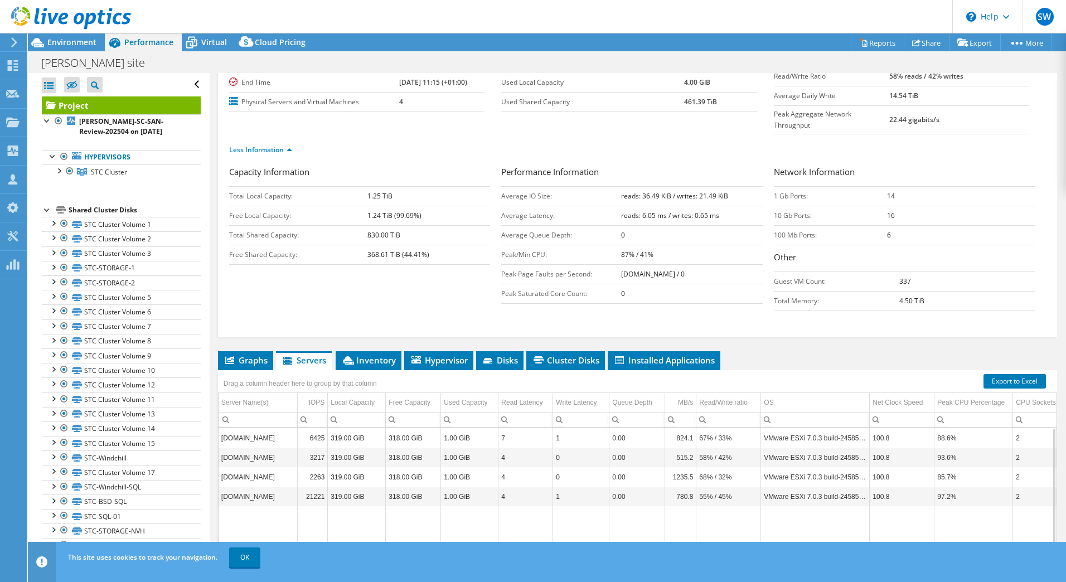
click at [255, 487] on td "[DOMAIN_NAME]" at bounding box center [258, 497] width 79 height 20
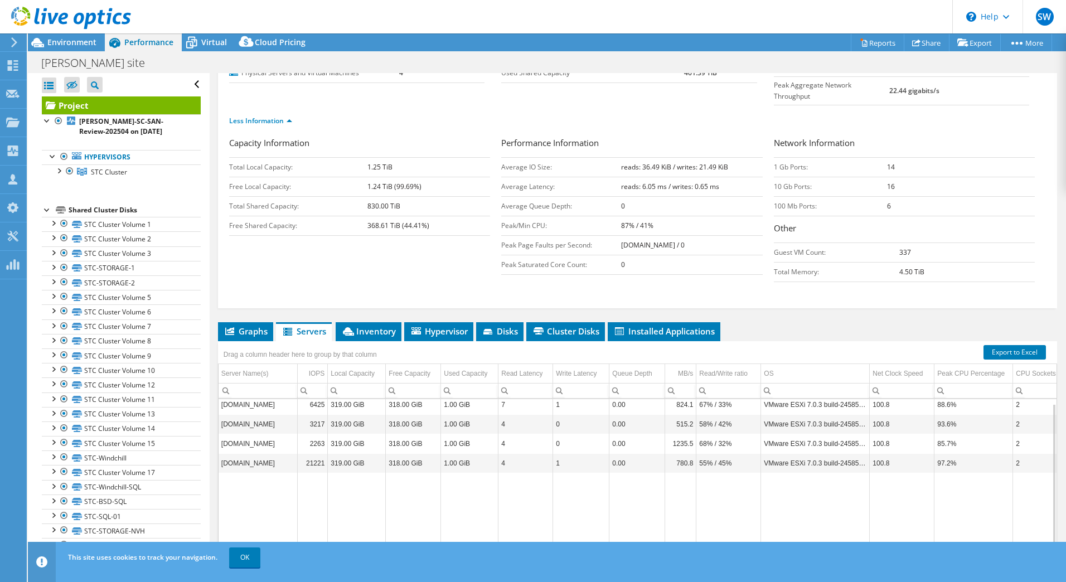
scroll to position [178, 0]
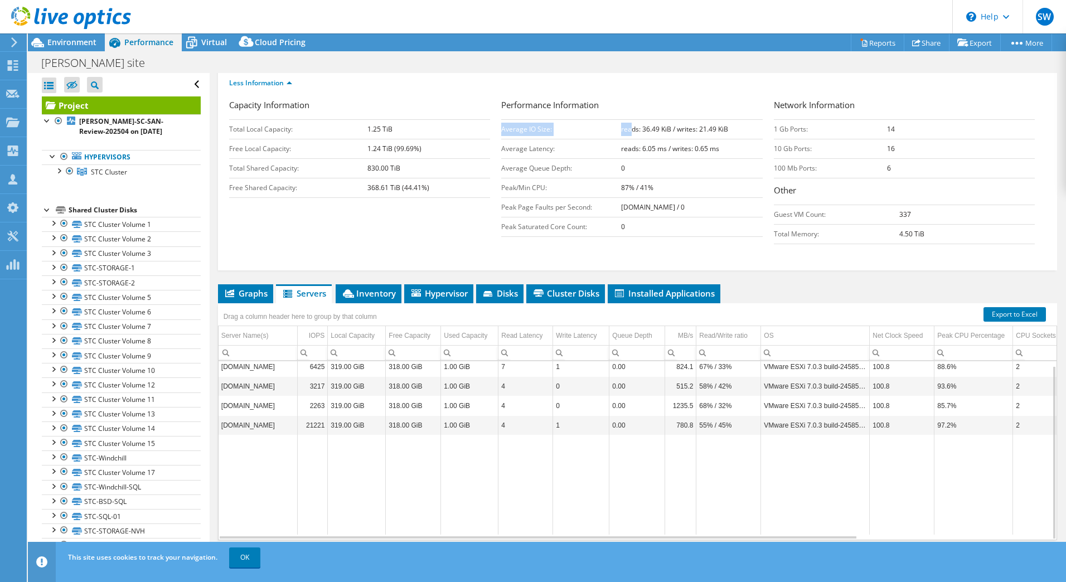
drag, startPoint x: 690, startPoint y: 224, endPoint x: 625, endPoint y: 112, distance: 129.2
click at [625, 112] on div "Capacity Information Total Local Capacity: 1.25 TiB Free Local Capacity: 1.24 T…" at bounding box center [637, 174] width 817 height 151
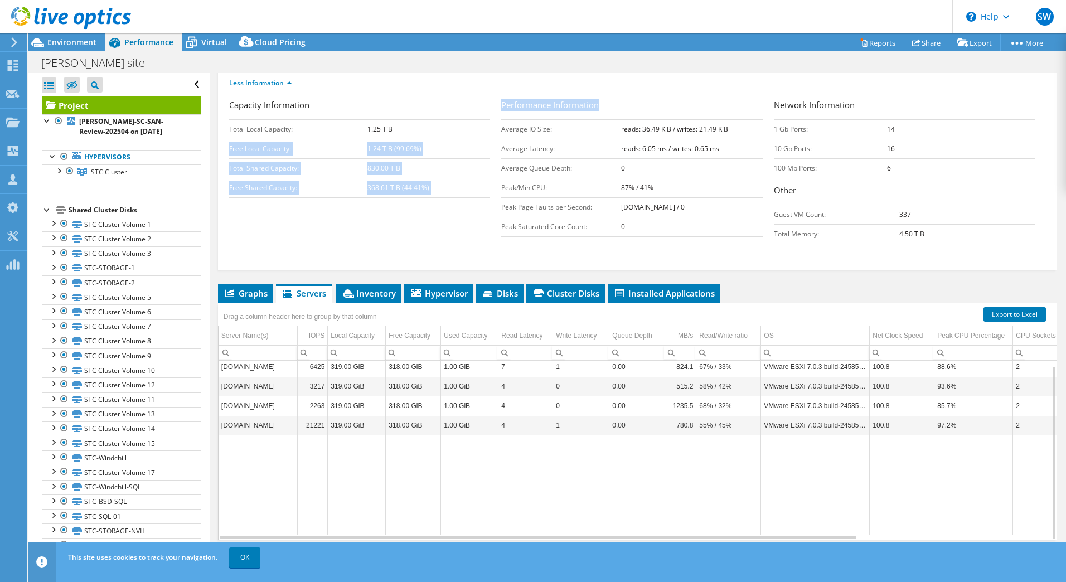
drag, startPoint x: 625, startPoint y: 112, endPoint x: 453, endPoint y: 99, distance: 172.8
click at [453, 99] on div "Capacity Information Total Local Capacity: 1.25 TiB Free Local Capacity: 1.24 T…" at bounding box center [637, 174] width 817 height 151
click at [727, 197] on td "[DOMAIN_NAME] / 0" at bounding box center [691, 207] width 141 height 20
click at [667, 217] on td "0" at bounding box center [691, 227] width 141 height 20
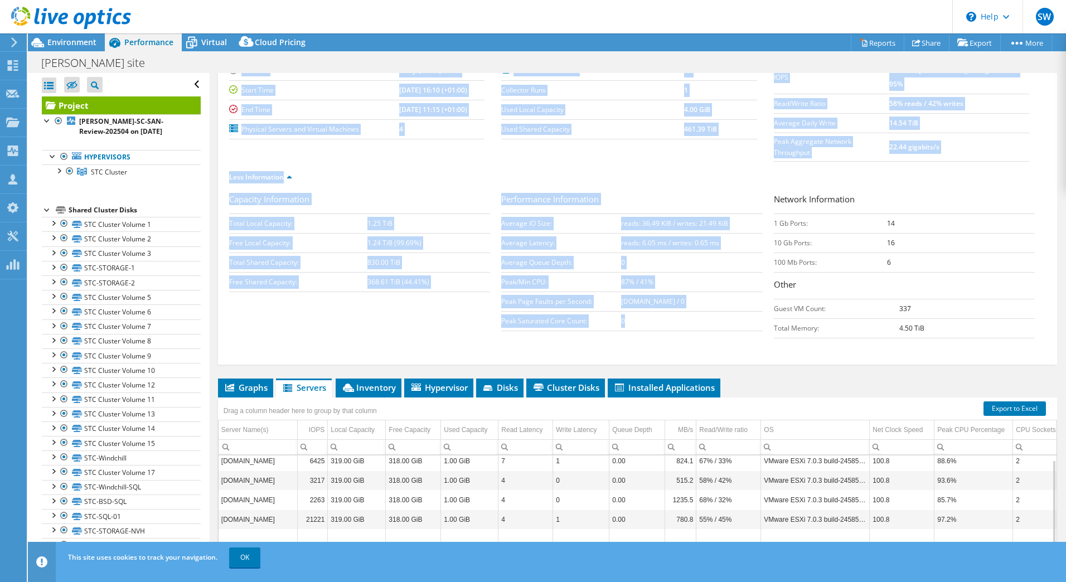
scroll to position [22, 0]
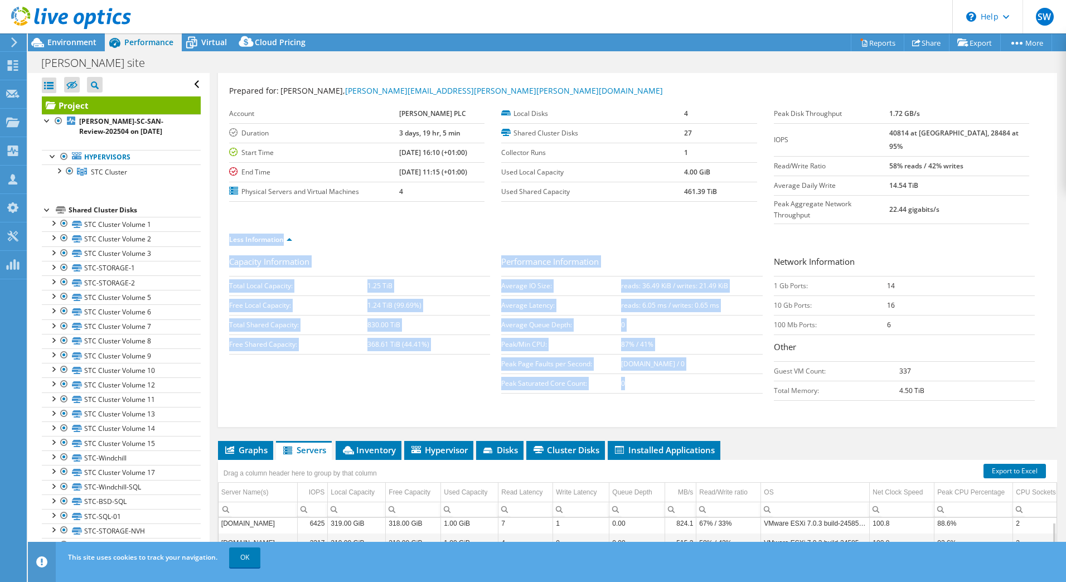
drag, startPoint x: 661, startPoint y: 210, endPoint x: 221, endPoint y: 219, distance: 440.0
click at [221, 219] on div "Project Details Prepared for: [PERSON_NAME], [PERSON_NAME][EMAIL_ADDRESS][PERSO…" at bounding box center [637, 239] width 839 height 376
click at [443, 336] on div "Capacity Information Total Local Capacity: 1.25 TiB Free Local Capacity: 1.24 T…" at bounding box center [365, 307] width 272 height 105
click at [375, 320] on b "830.00 TiB" at bounding box center [383, 324] width 33 height 9
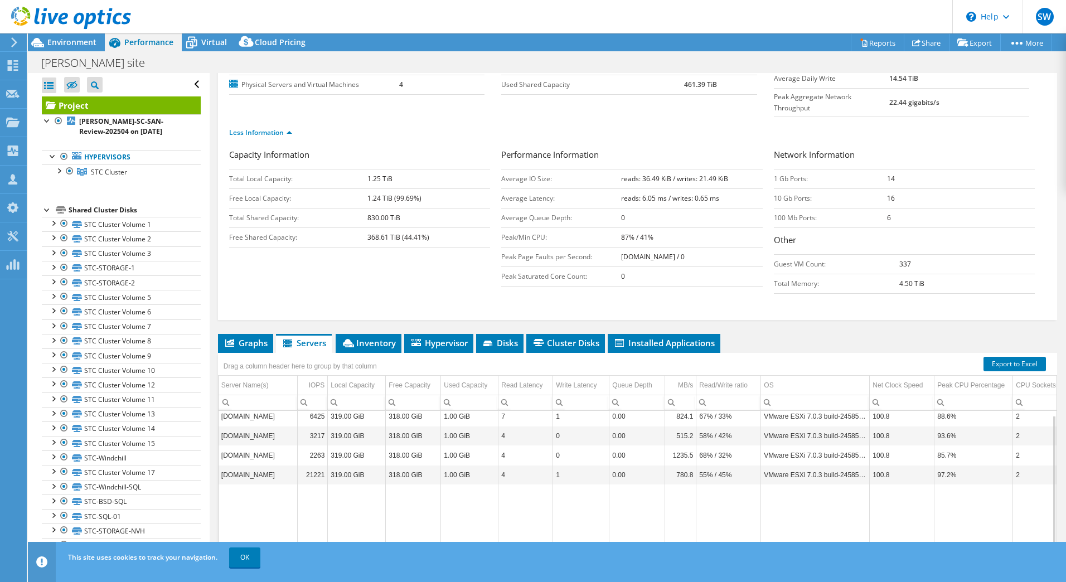
scroll to position [178, 0]
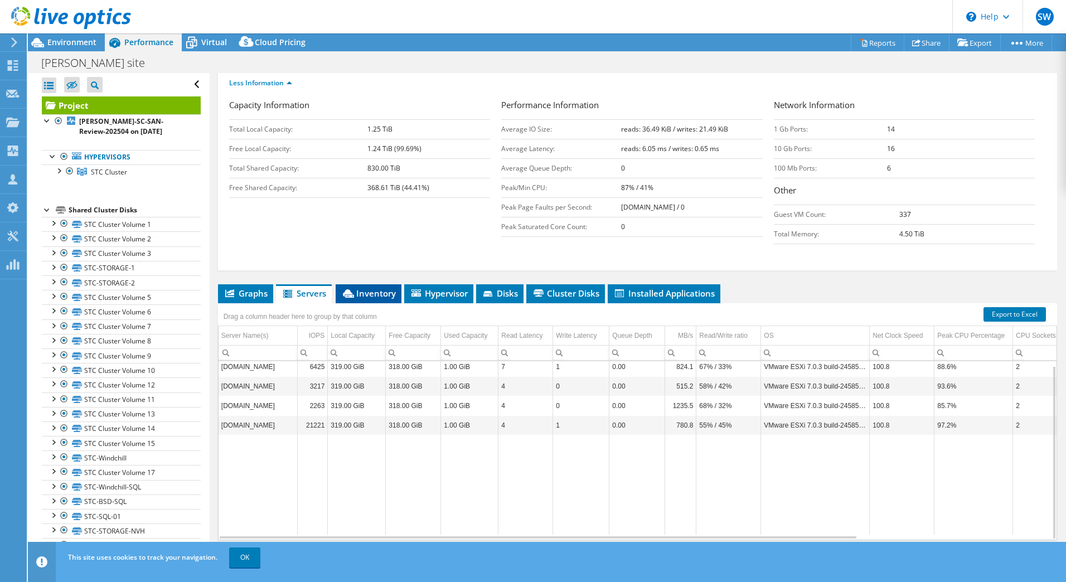
click at [370, 288] on span "Inventory" at bounding box center [368, 293] width 55 height 11
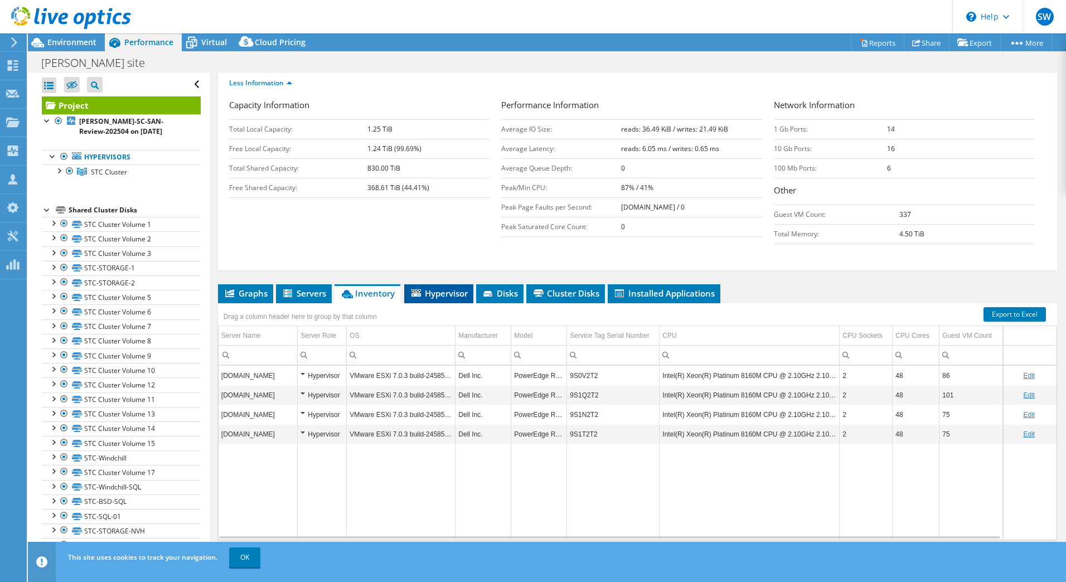
click at [453, 288] on span "Hypervisor" at bounding box center [439, 293] width 58 height 11
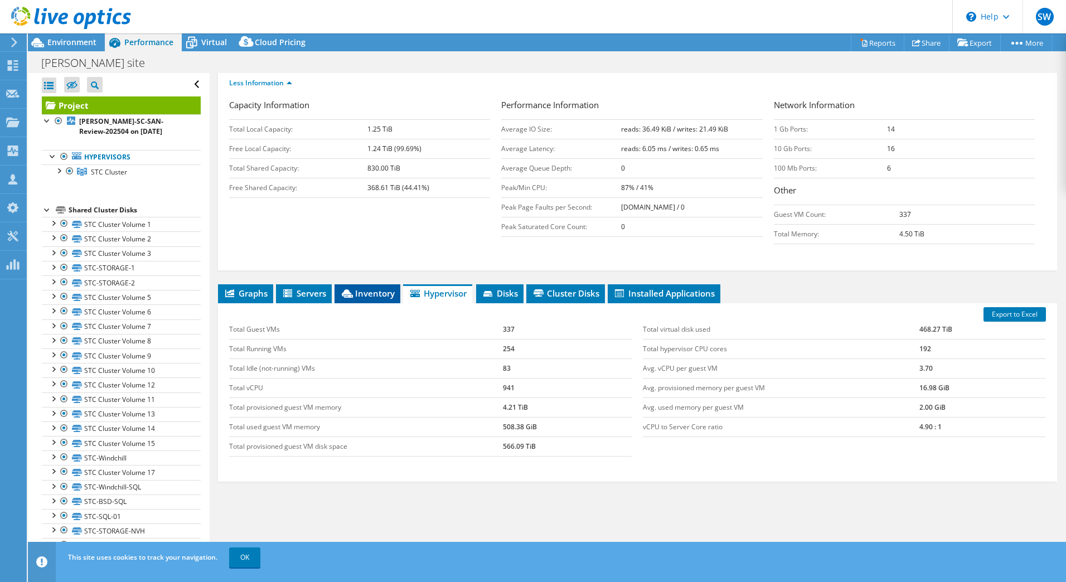
click at [351, 288] on span "Inventory" at bounding box center [367, 293] width 55 height 11
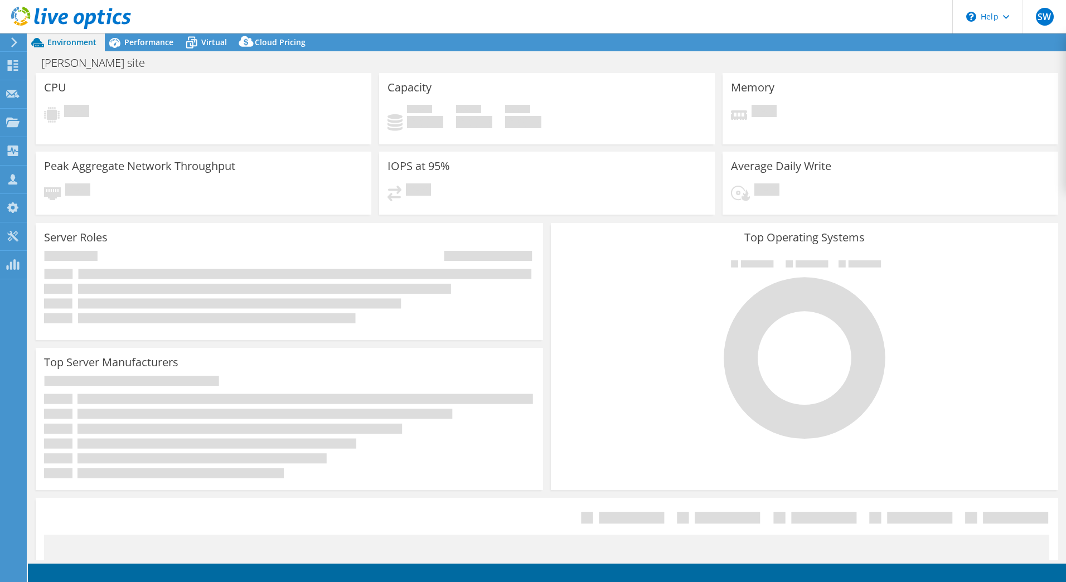
select select "USD"
